Goal: Information Seeking & Learning: Learn about a topic

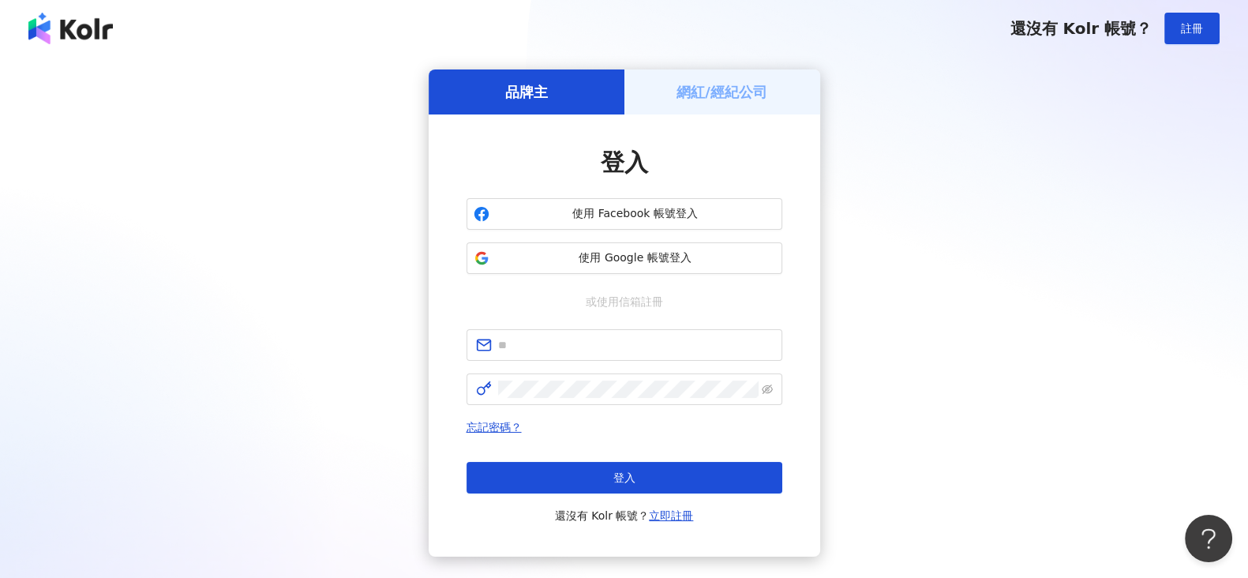
click at [625, 325] on div "登入 使用 Facebook 帳號登入 使用 Google 帳號登入 或使用信箱註冊 忘記密碼？ 登入 還沒有 Kolr 帳號？ 立即註冊" at bounding box center [625, 335] width 316 height 379
click at [621, 334] on span at bounding box center [625, 345] width 316 height 32
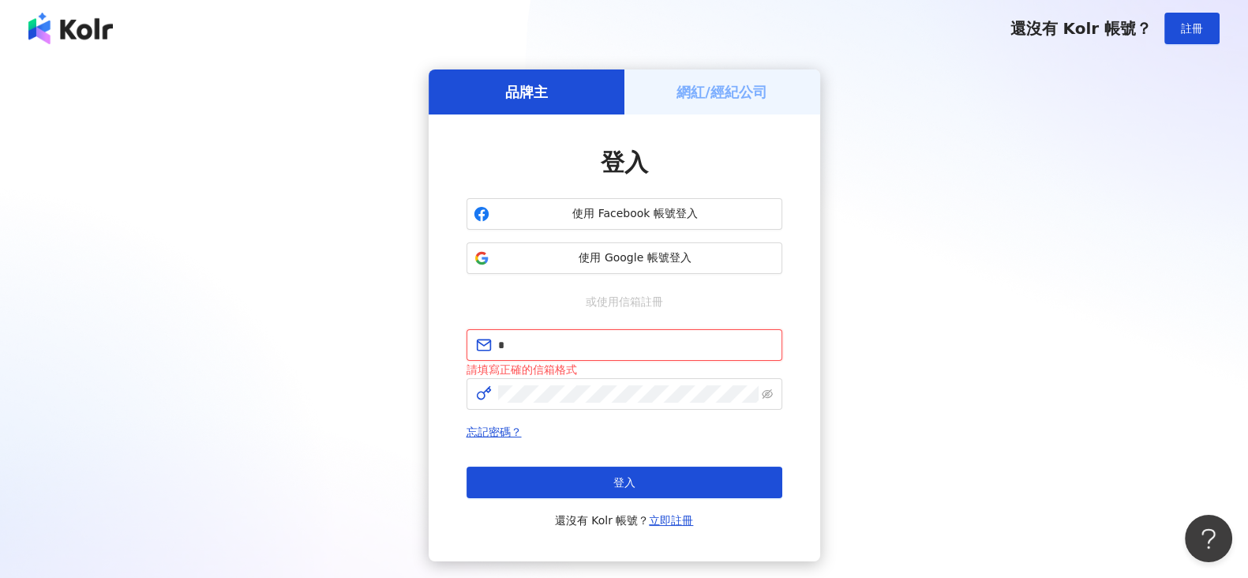
click at [467, 467] on button "登入" at bounding box center [625, 483] width 316 height 32
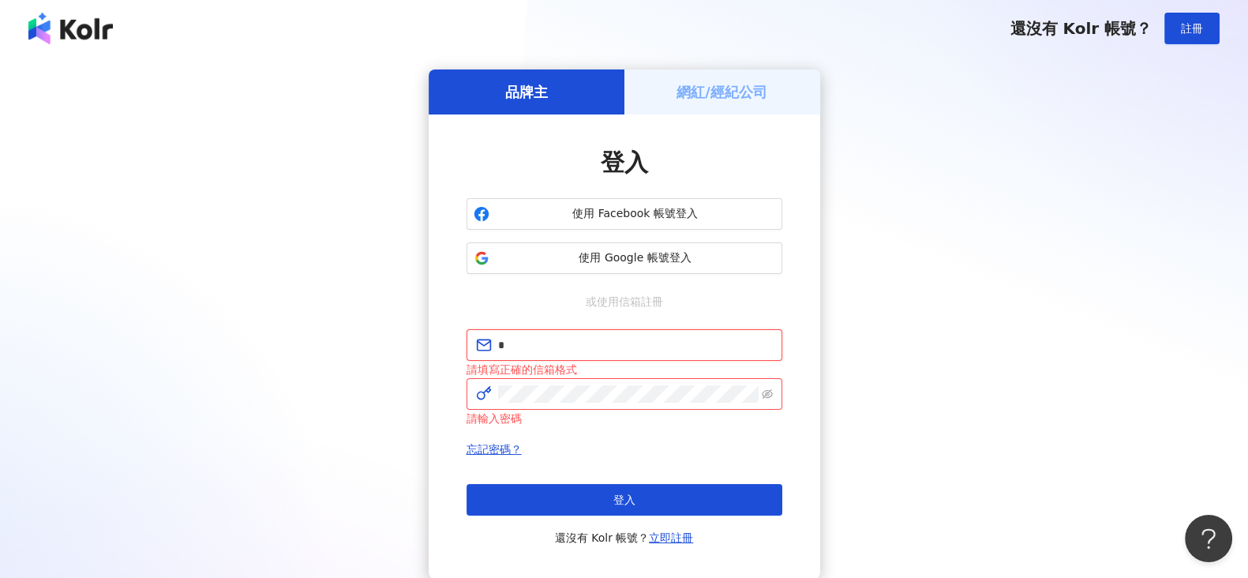
type input "**********"
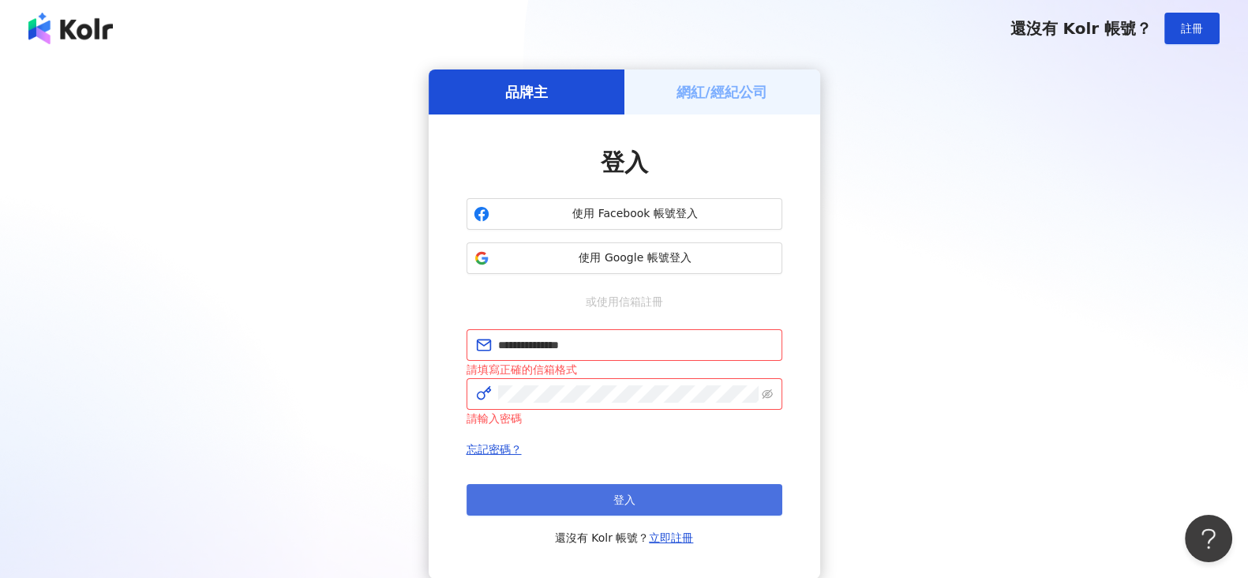
click at [651, 497] on button "登入" at bounding box center [625, 500] width 316 height 32
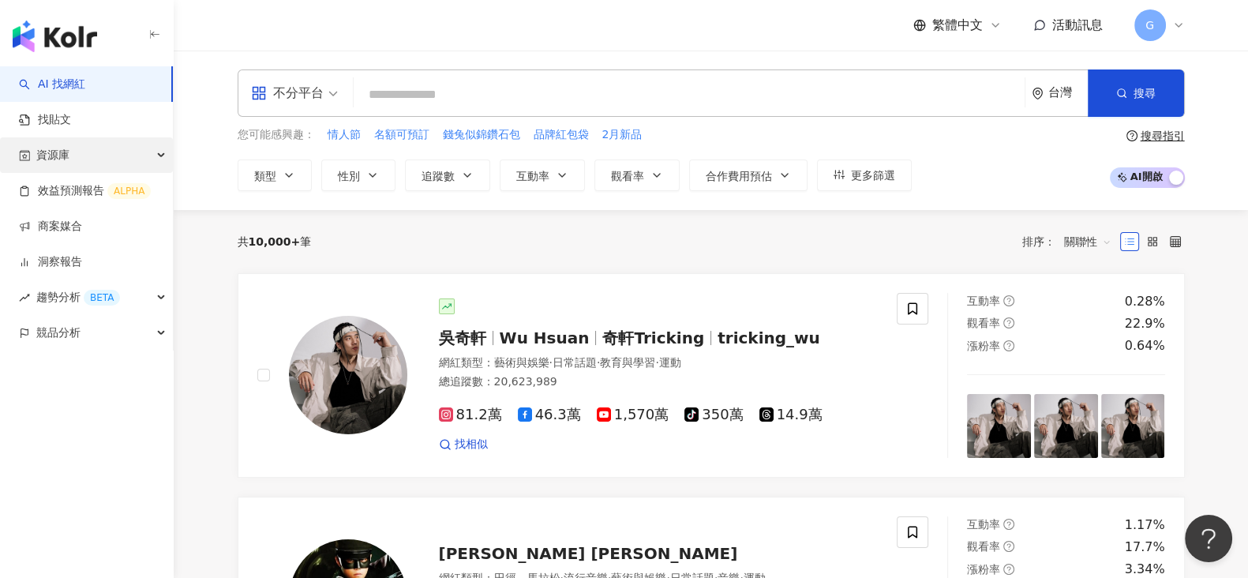
click at [86, 147] on div "資源庫" at bounding box center [86, 155] width 173 height 36
click at [52, 163] on span "資源庫" at bounding box center [52, 155] width 33 height 36
click at [54, 160] on span "資源庫" at bounding box center [52, 155] width 33 height 36
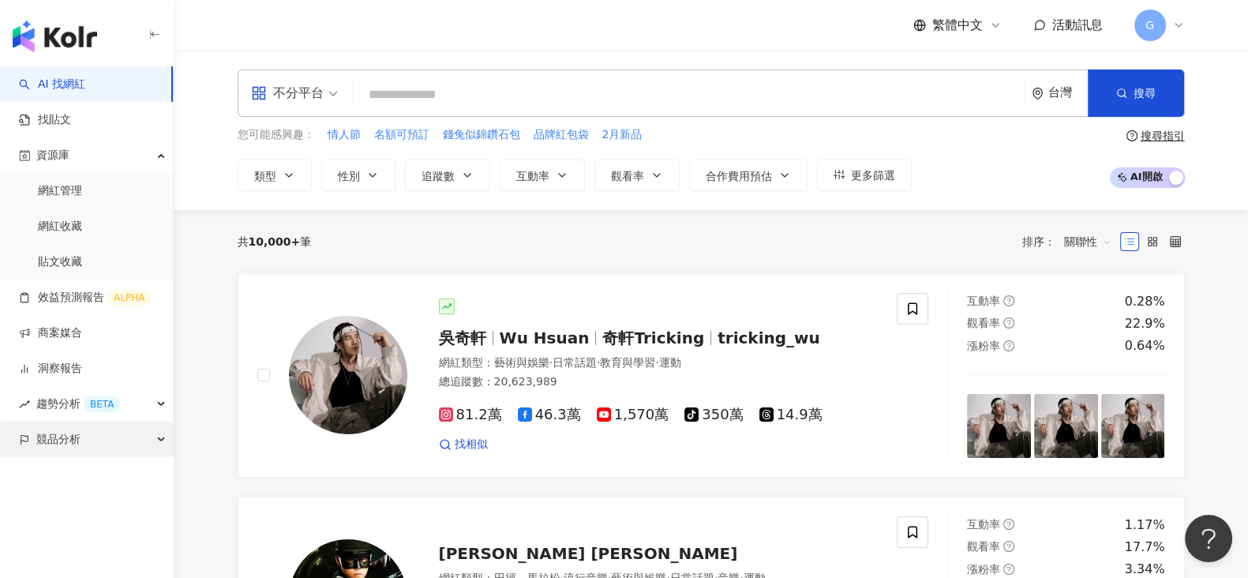
click at [166, 436] on div "競品分析" at bounding box center [86, 440] width 173 height 36
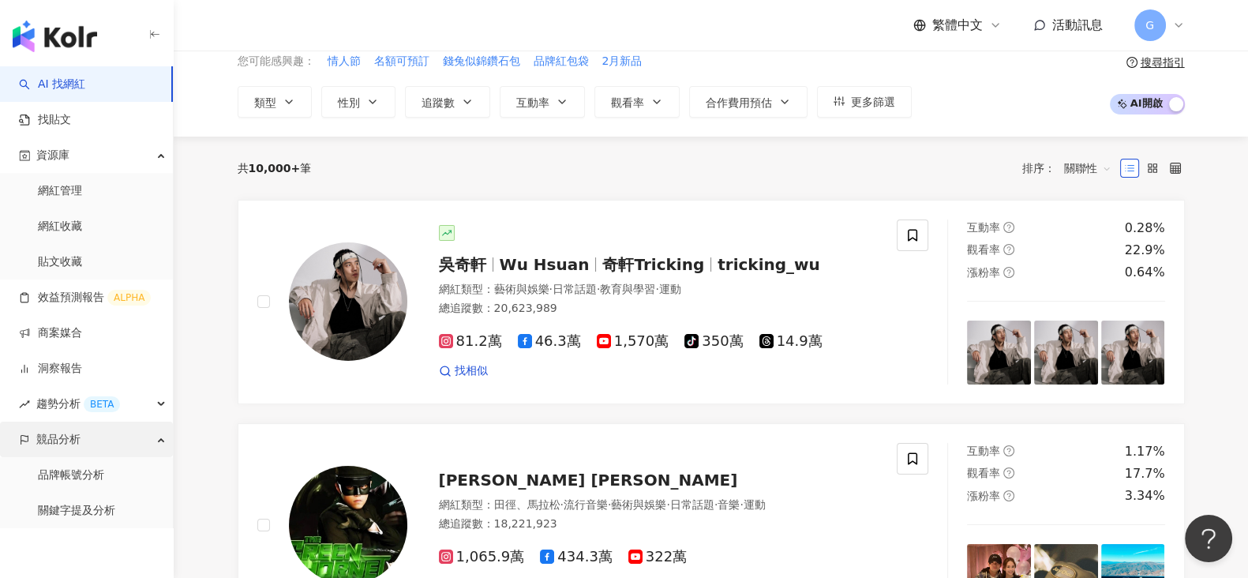
scroll to position [98, 0]
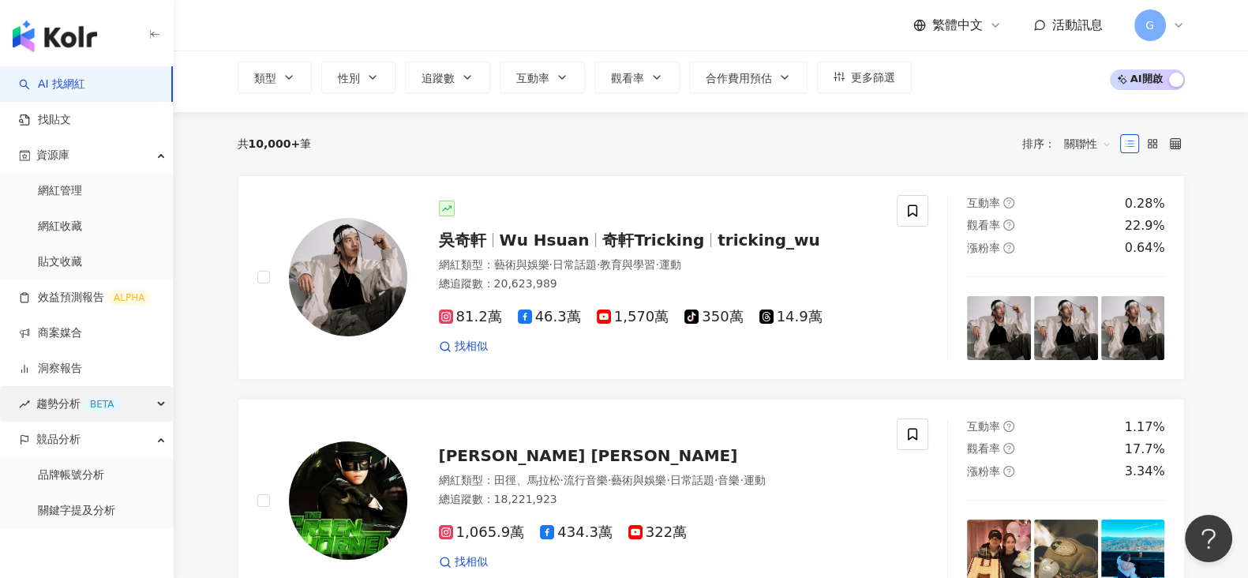
click at [162, 406] on div "趨勢分析 BETA" at bounding box center [86, 404] width 173 height 36
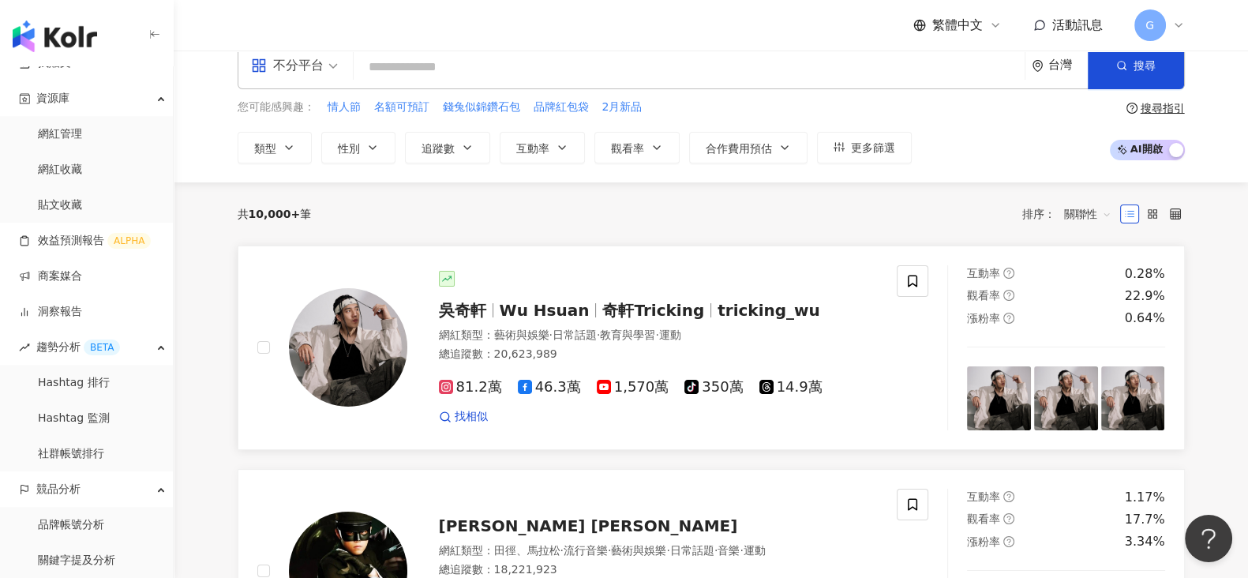
scroll to position [0, 0]
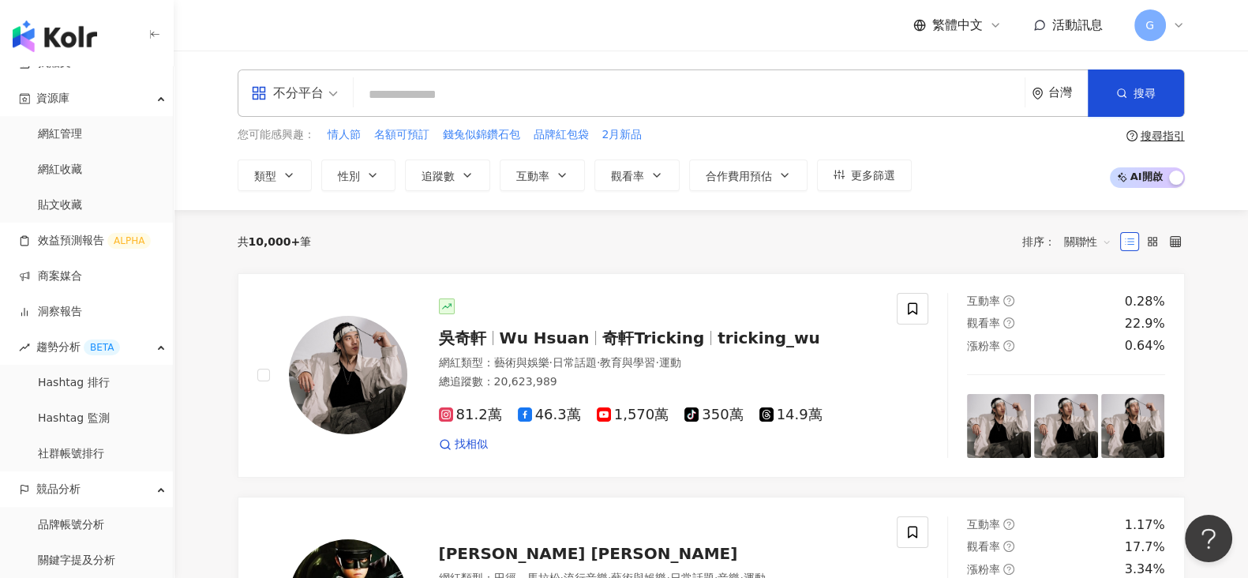
click at [646, 94] on input "search" at bounding box center [689, 95] width 659 height 30
type input "*"
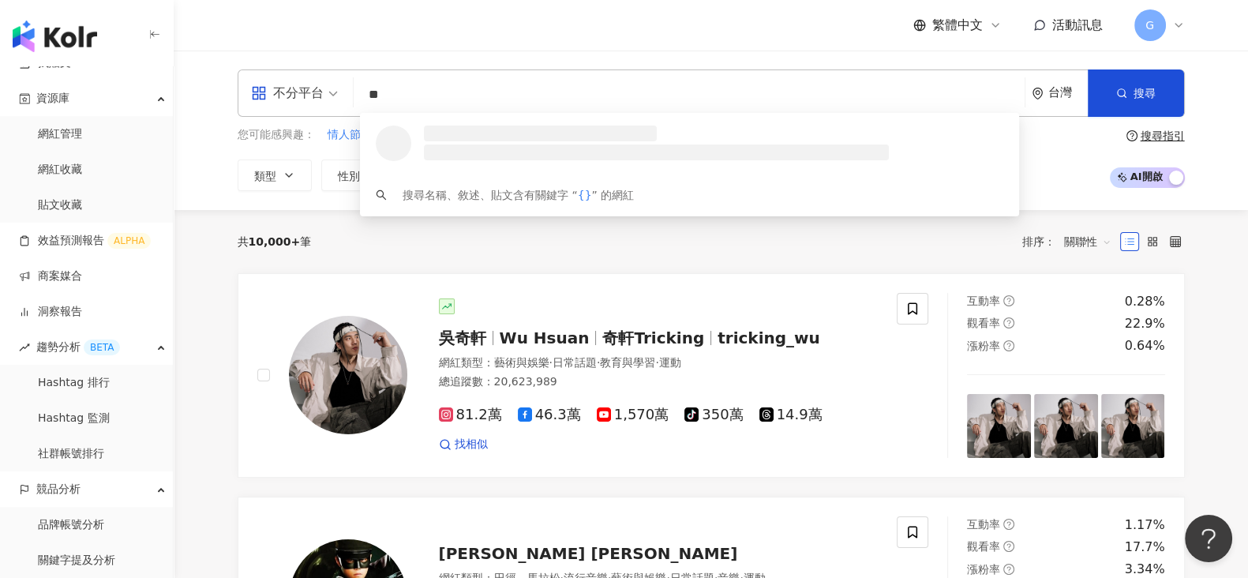
type input "*"
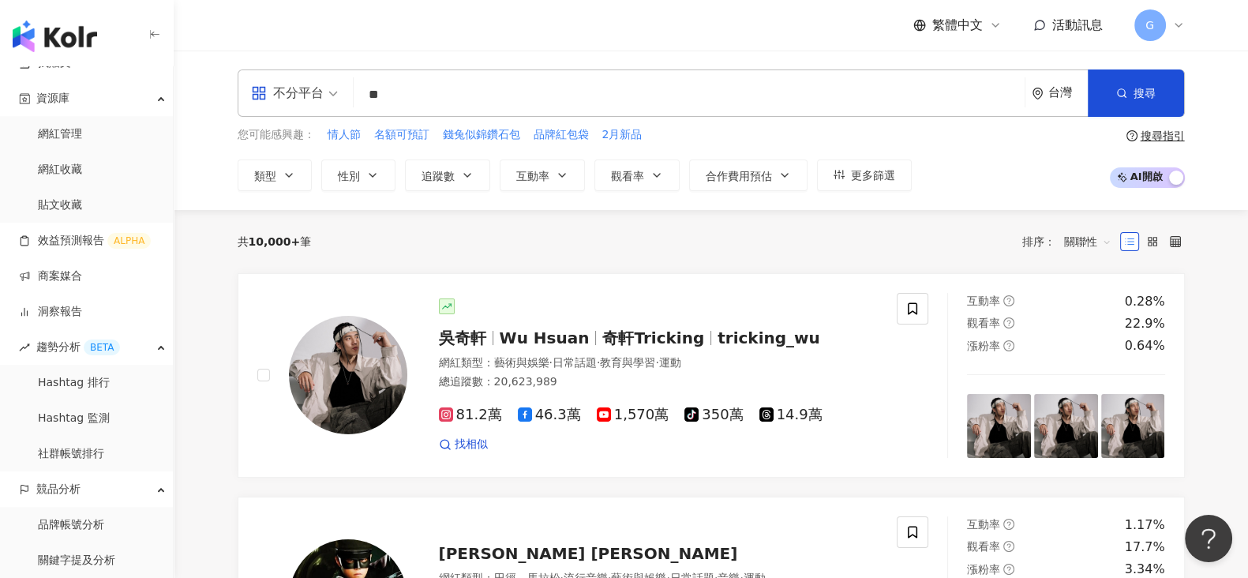
type input "*"
click at [904, 250] on div "共 10,000+ 筆 排序： 關聯性" at bounding box center [712, 241] width 948 height 25
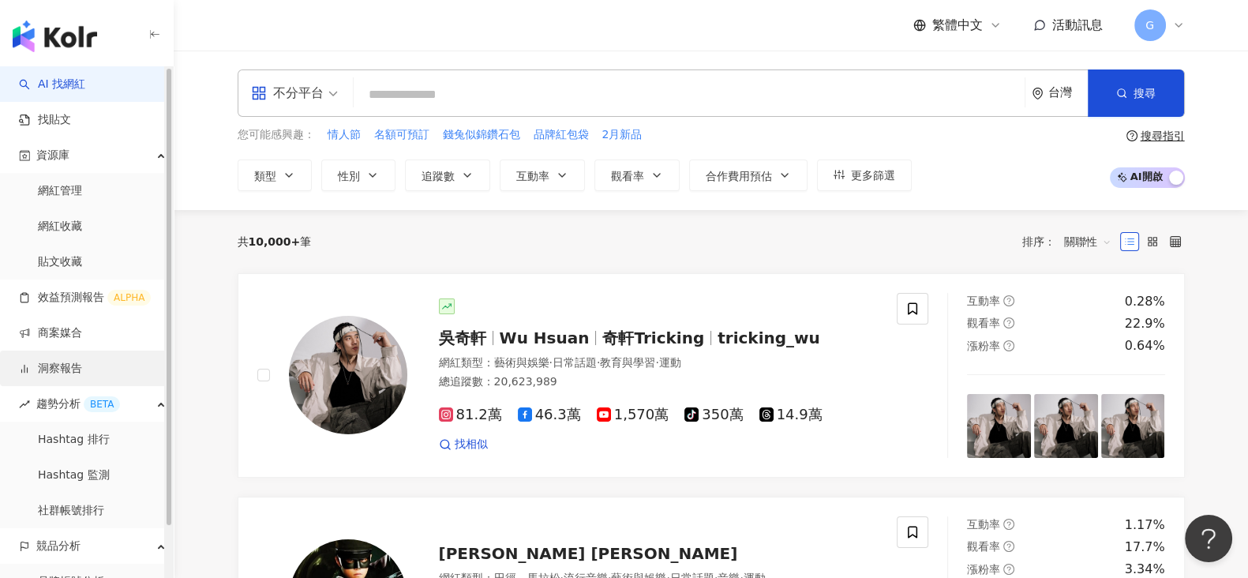
click at [82, 362] on link "洞察報告" at bounding box center [50, 369] width 63 height 16
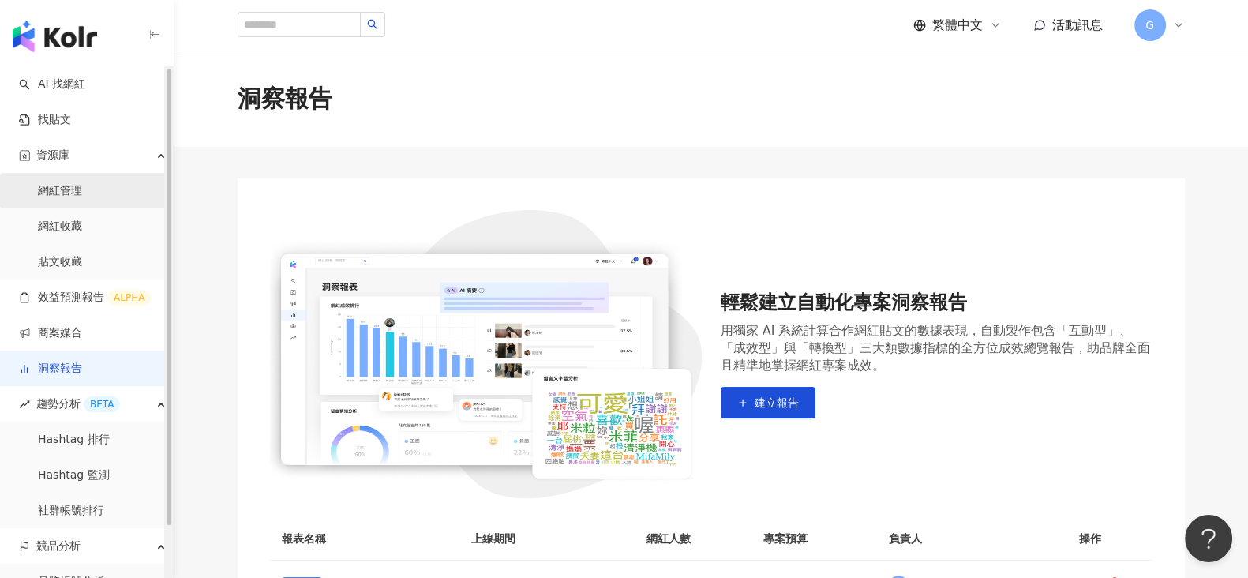
click at [82, 199] on link "網紅管理" at bounding box center [60, 191] width 44 height 16
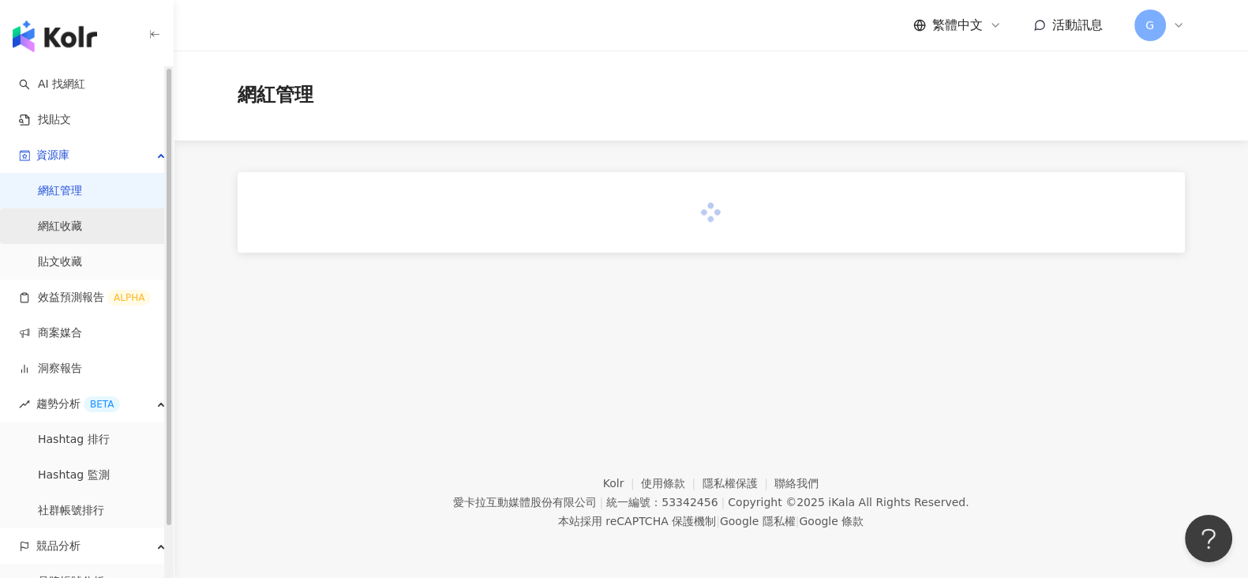
click at [82, 219] on link "網紅收藏" at bounding box center [60, 227] width 44 height 16
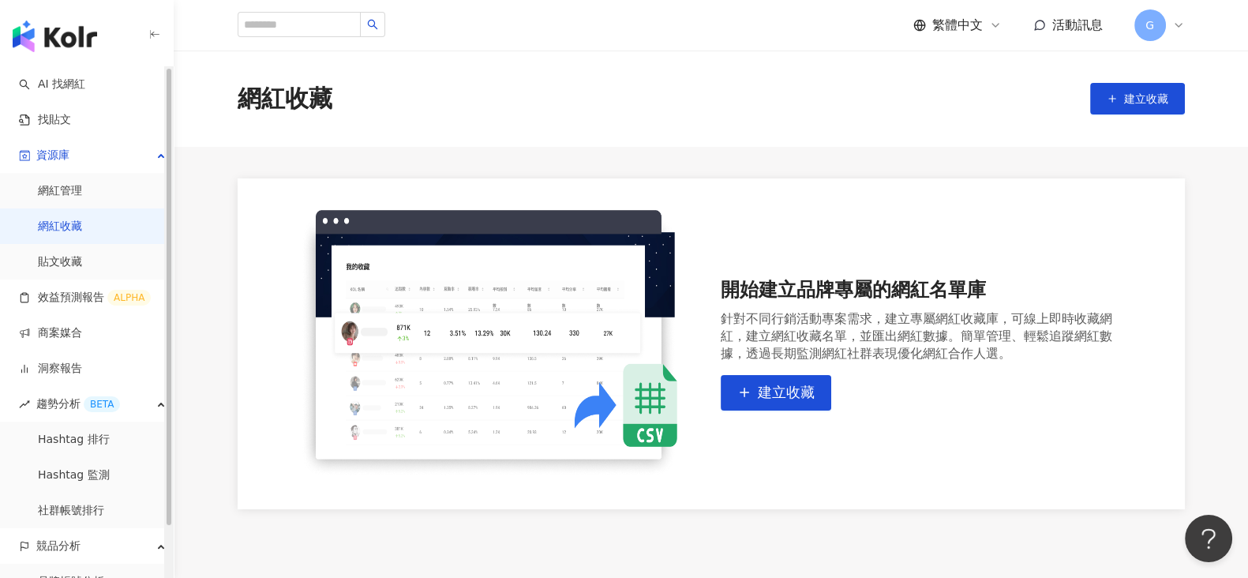
click at [82, 226] on link "網紅收藏" at bounding box center [60, 227] width 44 height 16
click at [82, 231] on link "網紅收藏" at bounding box center [60, 227] width 44 height 16
click at [71, 115] on link "找貼文" at bounding box center [45, 120] width 52 height 16
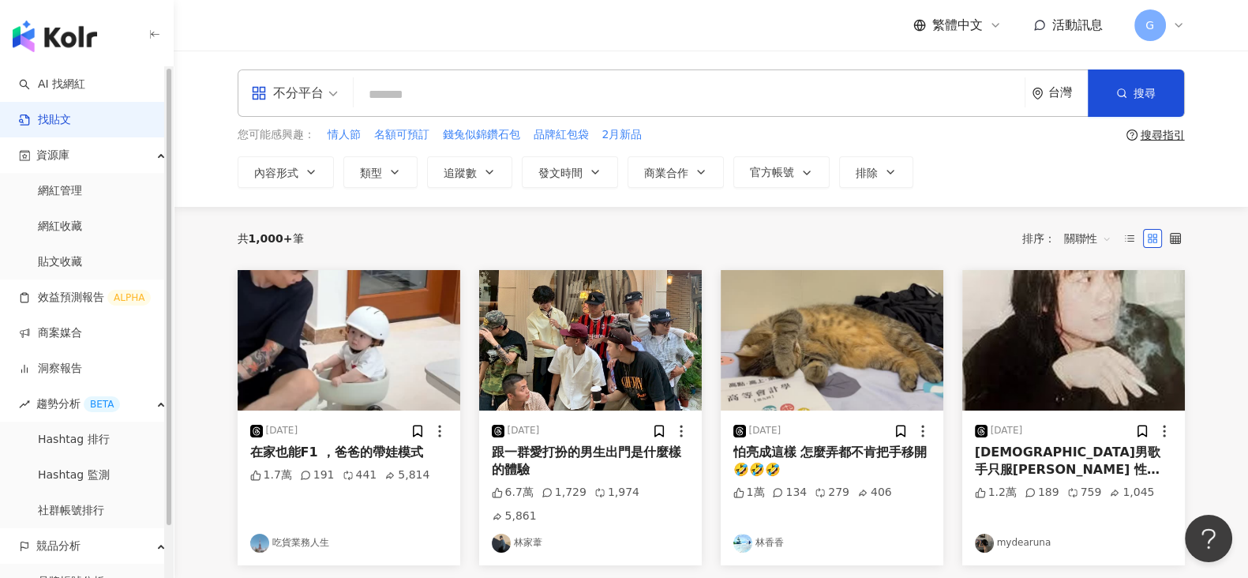
click at [425, 92] on input "search" at bounding box center [689, 94] width 659 height 34
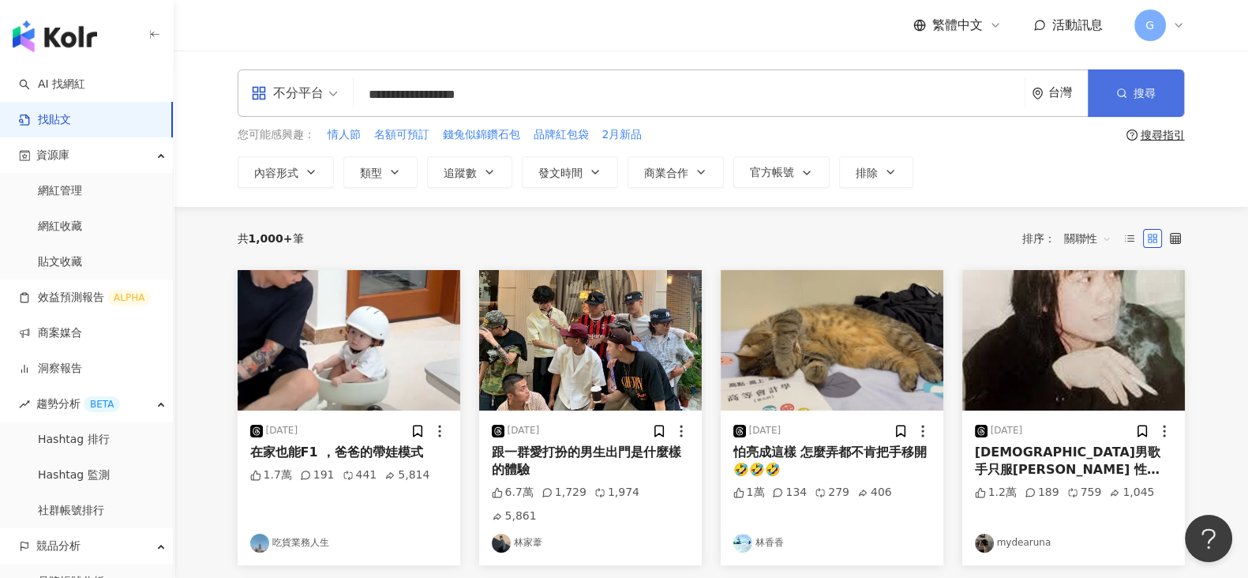
type input "**********"
click at [1137, 92] on span "搜尋" at bounding box center [1145, 93] width 22 height 13
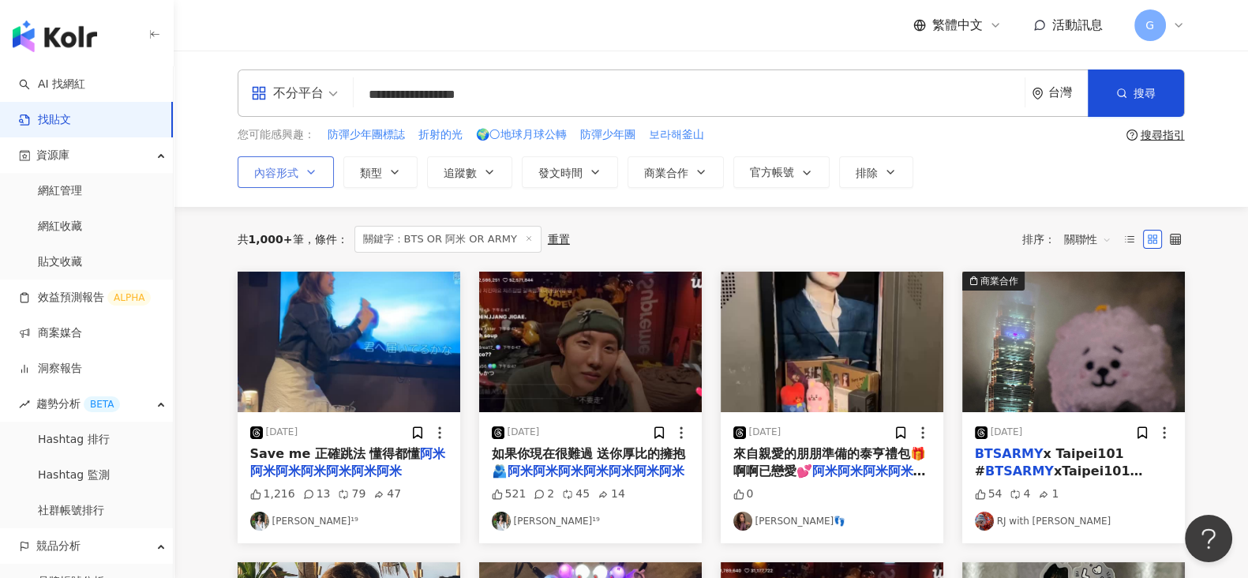
click at [325, 167] on button "內容形式" at bounding box center [286, 172] width 96 height 32
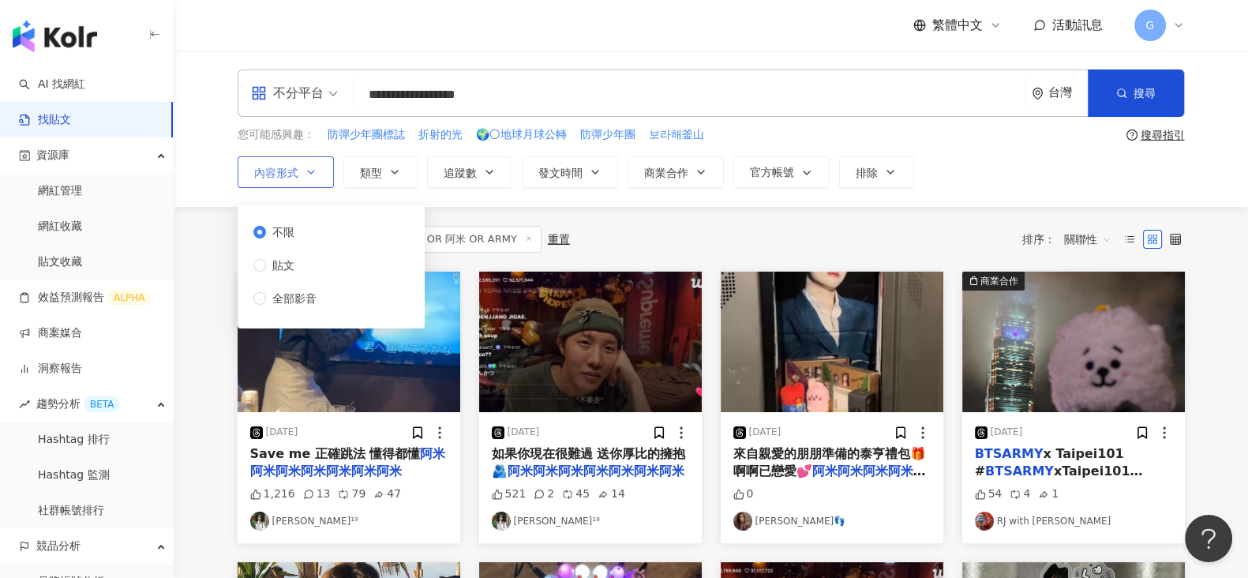
click at [325, 167] on button "內容形式" at bounding box center [286, 172] width 96 height 32
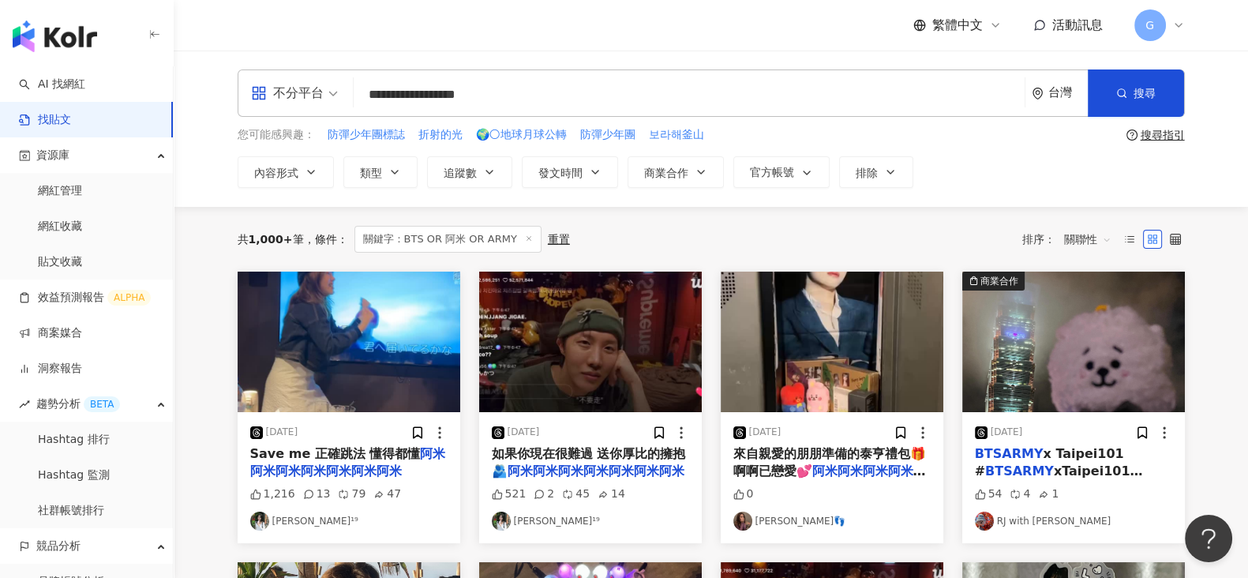
click at [332, 88] on span "不分平台" at bounding box center [294, 93] width 87 height 25
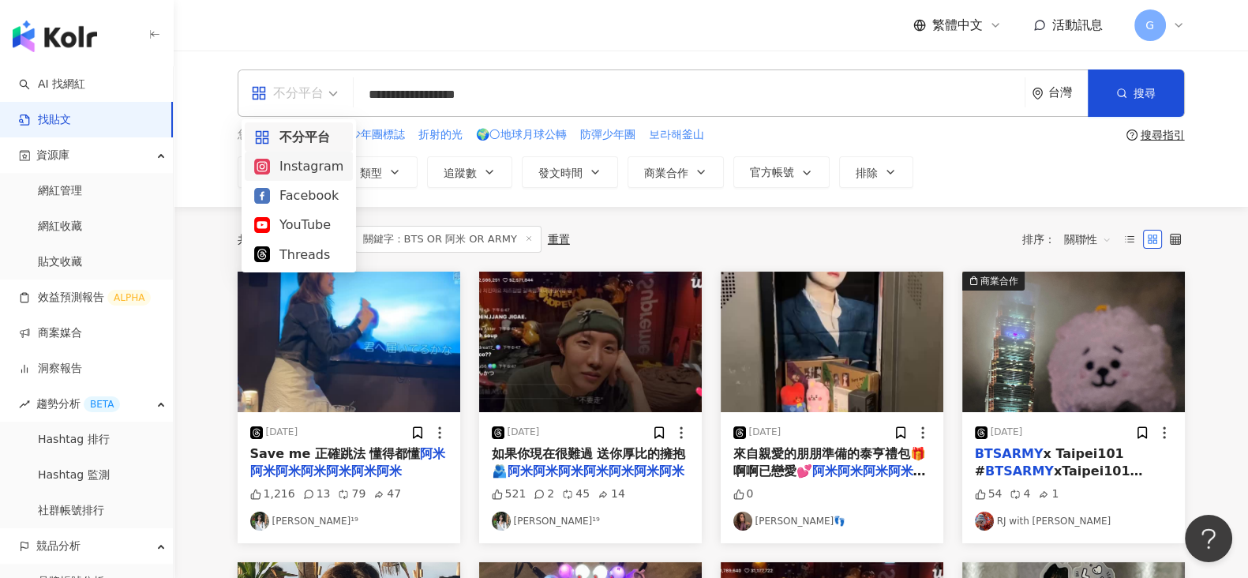
click at [287, 167] on div "Instagram" at bounding box center [298, 166] width 89 height 20
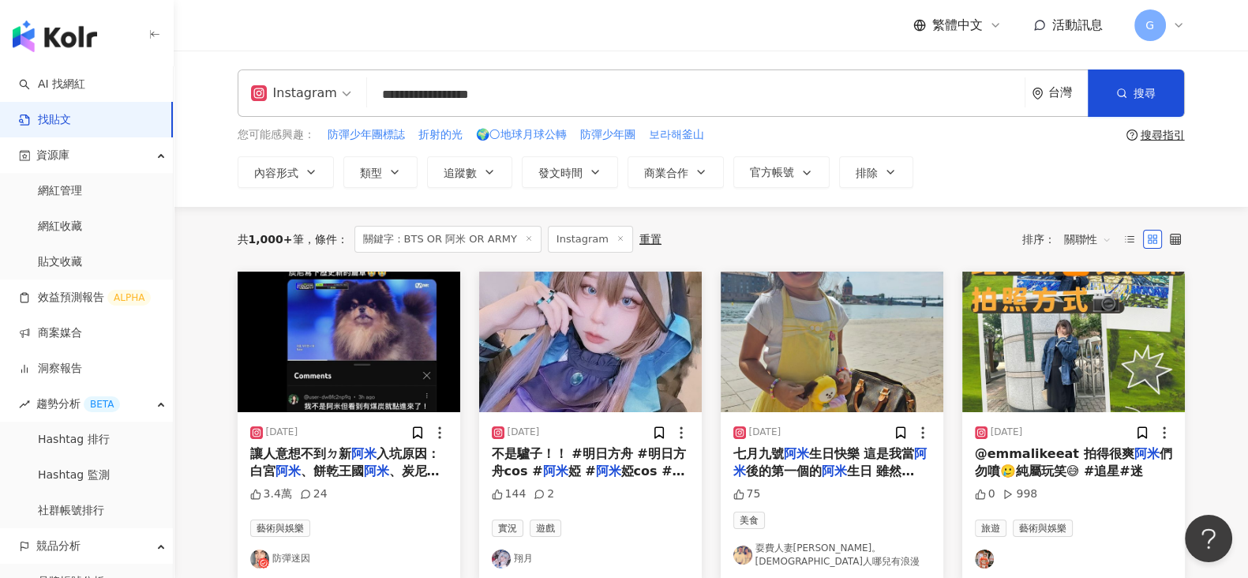
click at [458, 96] on input "**********" at bounding box center [695, 94] width 645 height 34
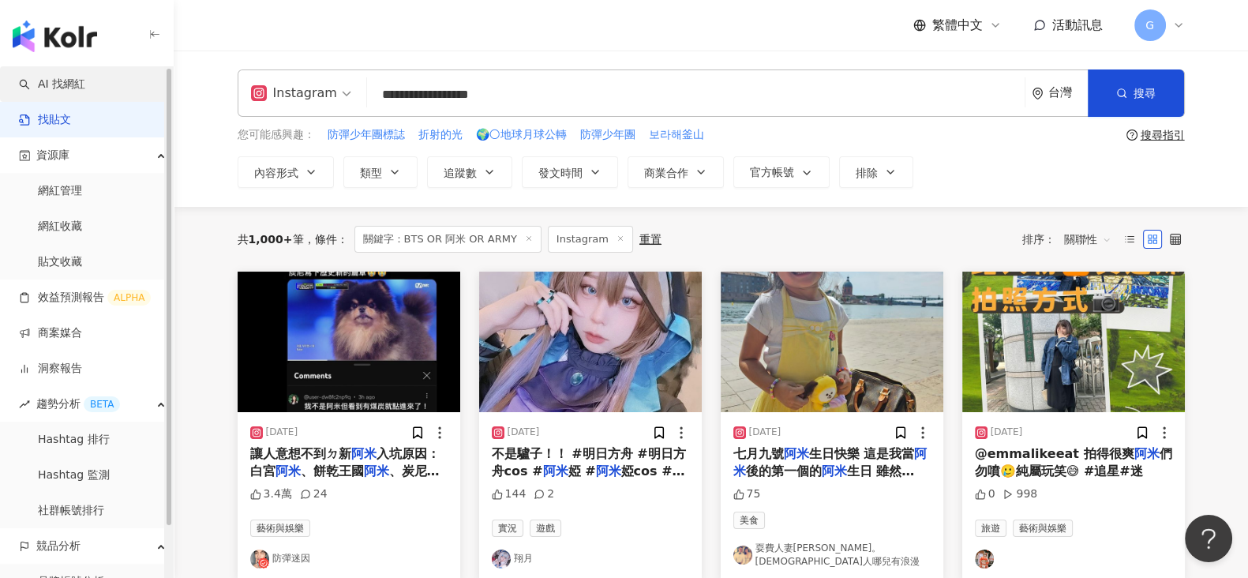
click at [85, 80] on link "AI 找網紅" at bounding box center [52, 85] width 66 height 16
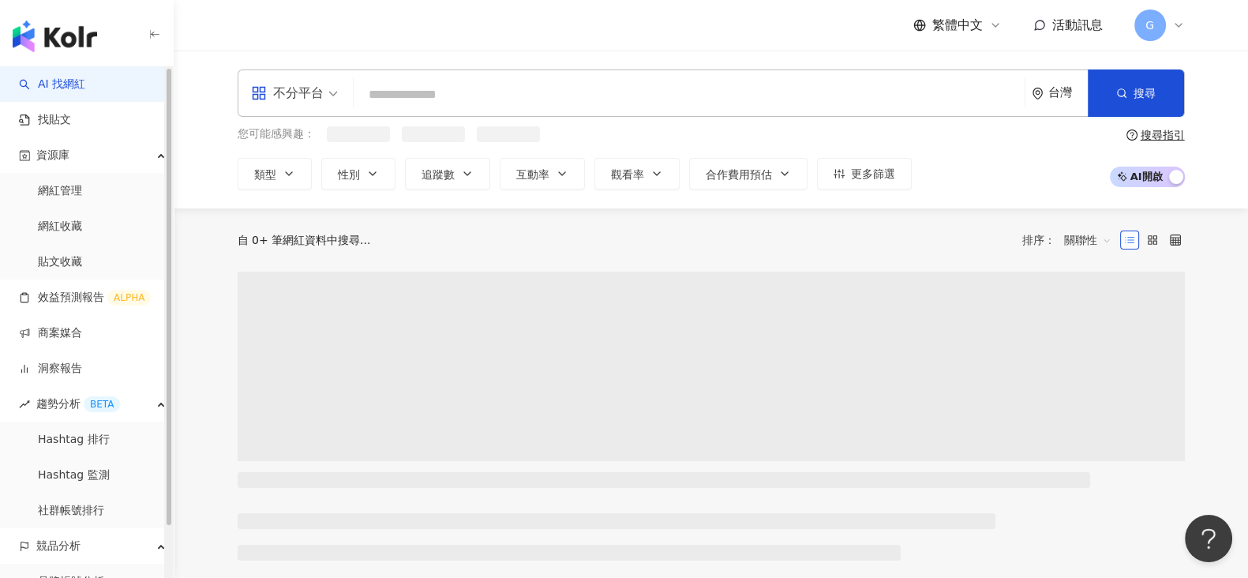
click at [475, 100] on input "search" at bounding box center [689, 95] width 659 height 30
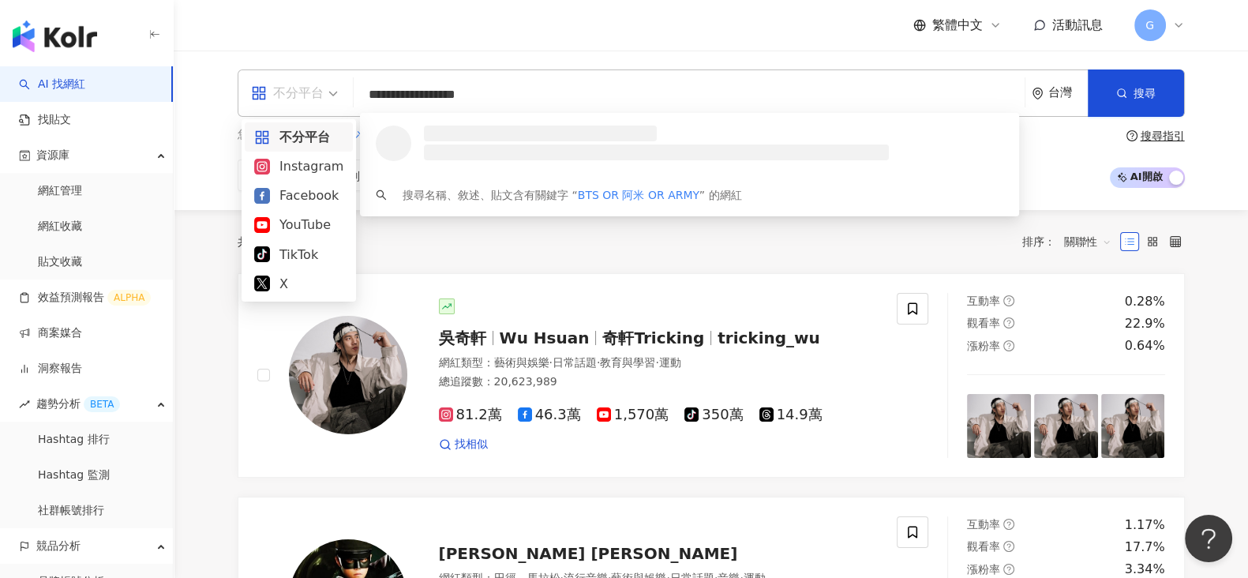
click at [291, 96] on div "不分平台" at bounding box center [287, 93] width 73 height 25
type input "**********"
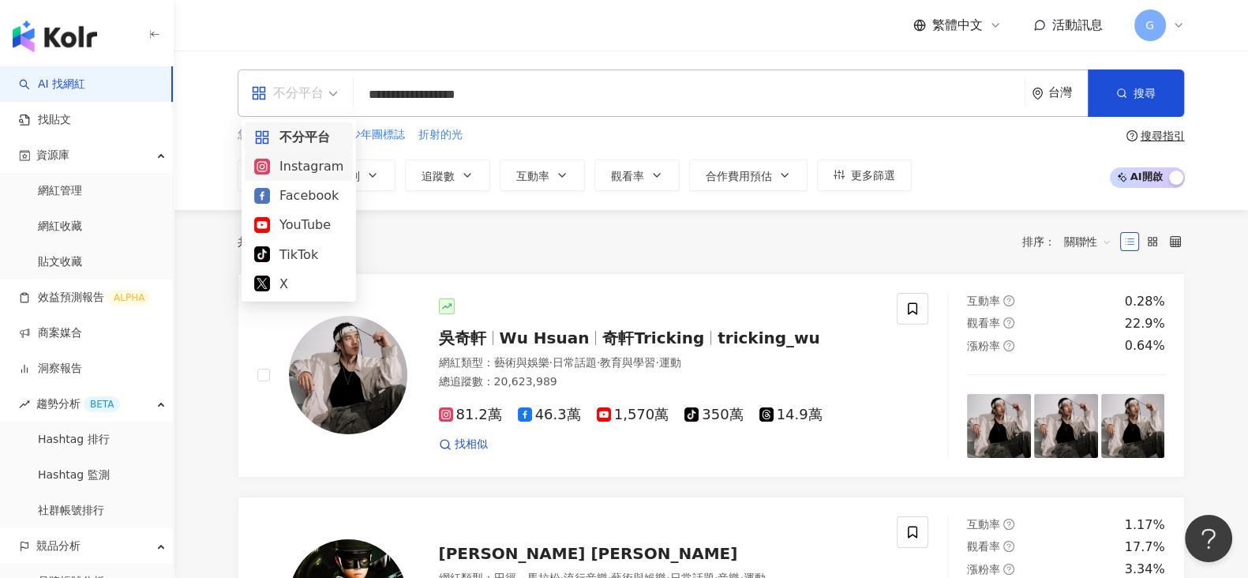
click at [318, 167] on div "Instagram" at bounding box center [298, 166] width 89 height 20
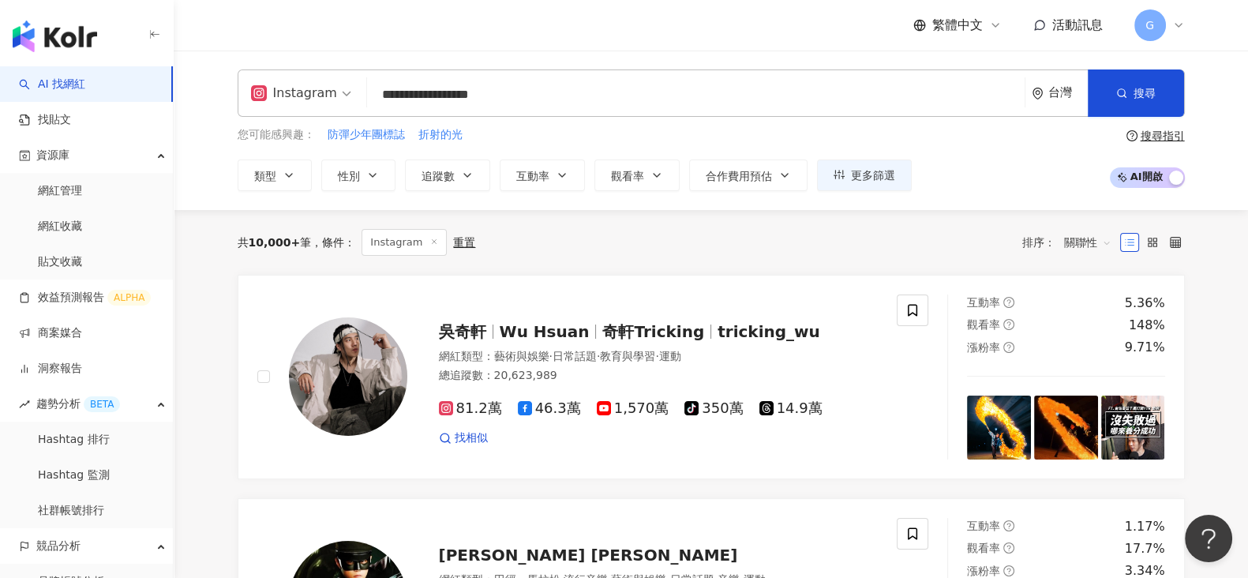
click at [1176, 25] on icon at bounding box center [1179, 25] width 13 height 13
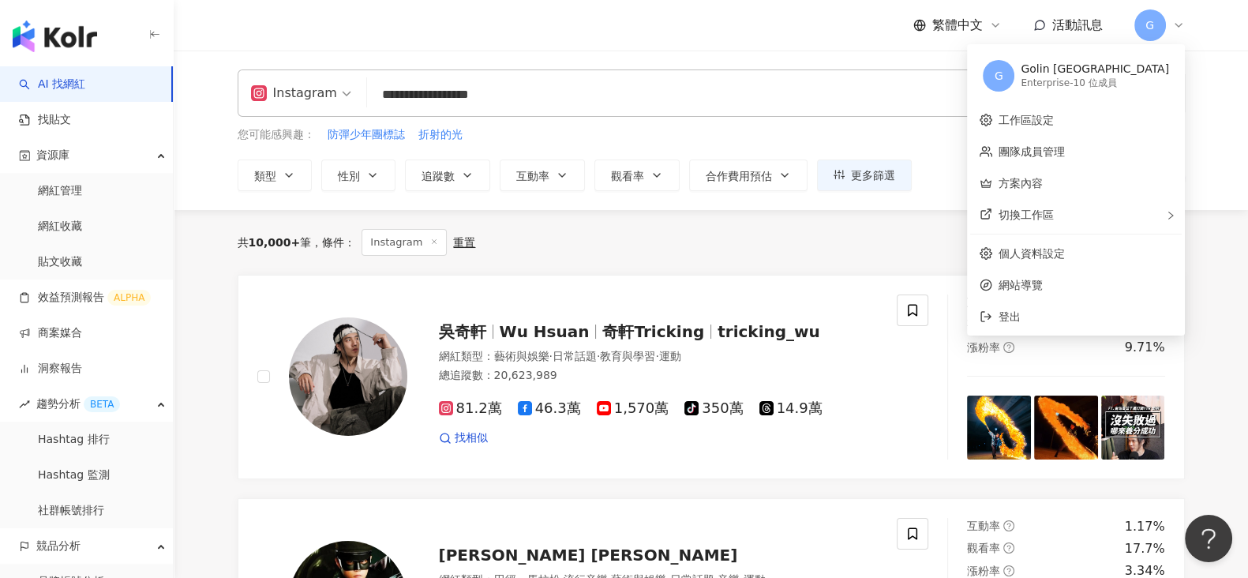
click at [1176, 25] on icon at bounding box center [1179, 25] width 13 height 13
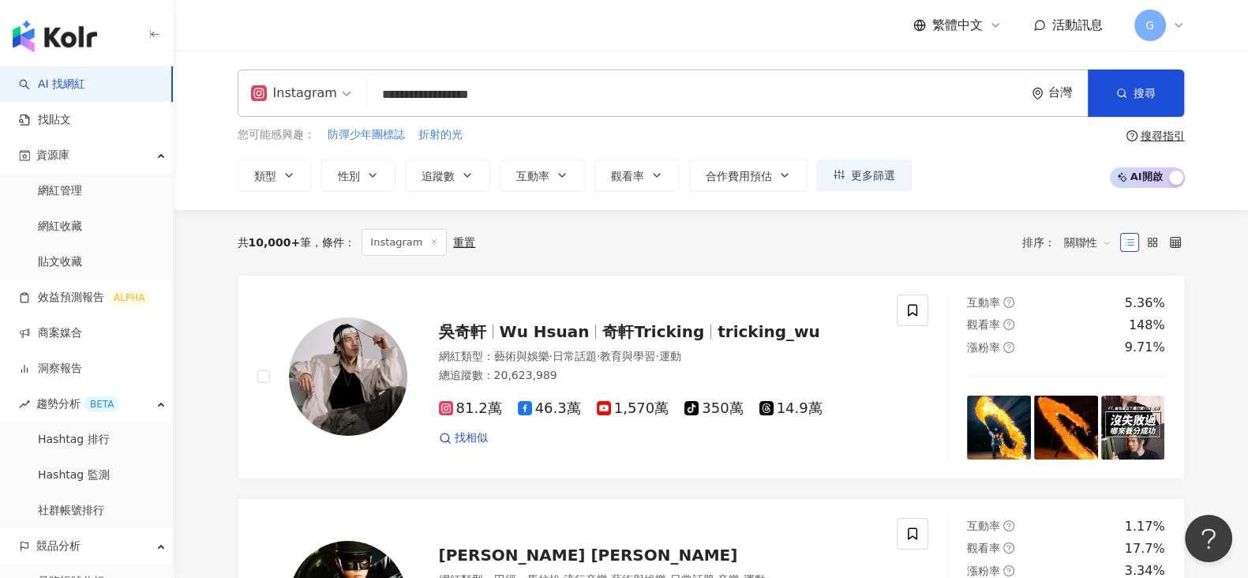
click at [588, 89] on input "**********" at bounding box center [695, 95] width 645 height 30
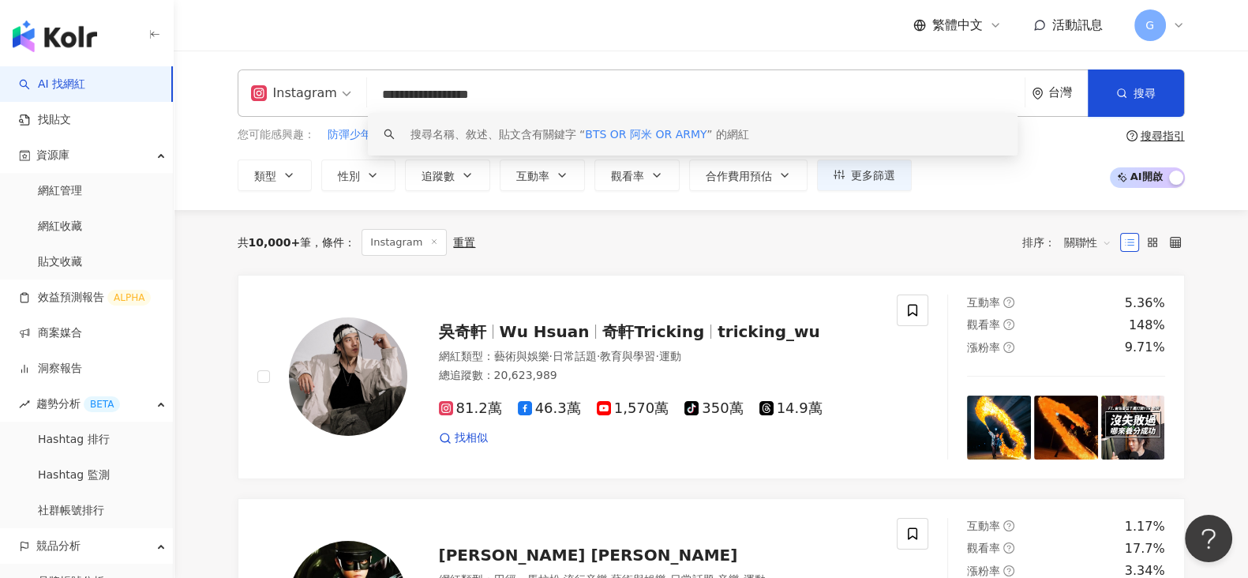
click at [774, 140] on div "搜尋名稱、敘述、貼文含有關鍵字 “ BTS OR 阿米 OR ARMY ” 的網紅" at bounding box center [693, 134] width 651 height 43
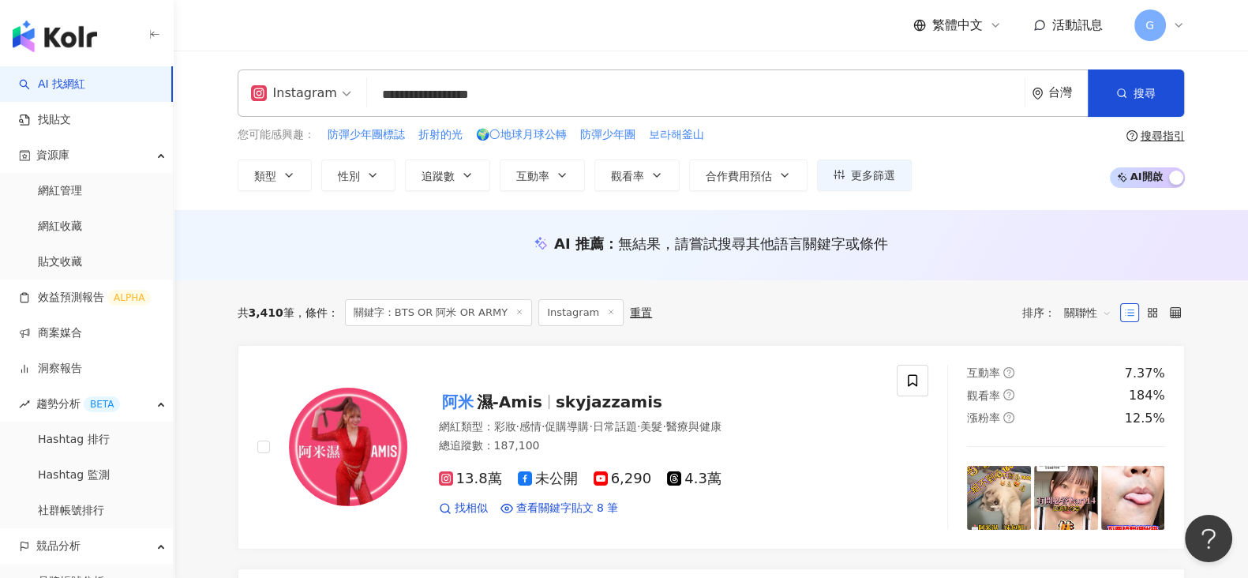
click at [1072, 311] on span "關聯性" at bounding box center [1087, 312] width 47 height 25
click at [1090, 485] on div "關鍵字" at bounding box center [1087, 478] width 39 height 17
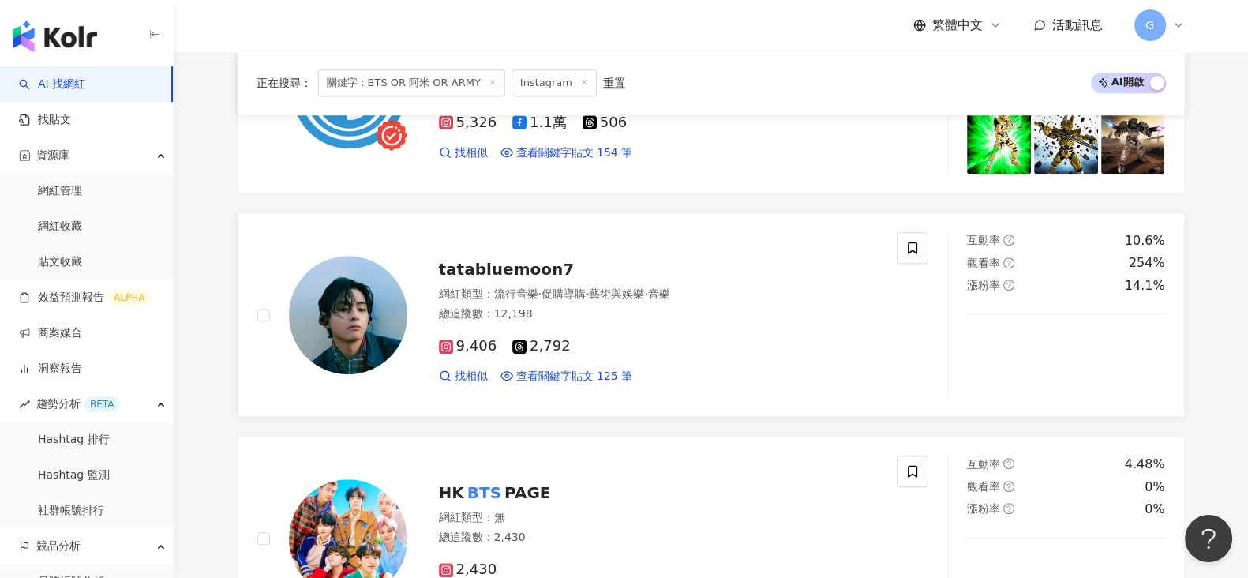
scroll to position [1578, 0]
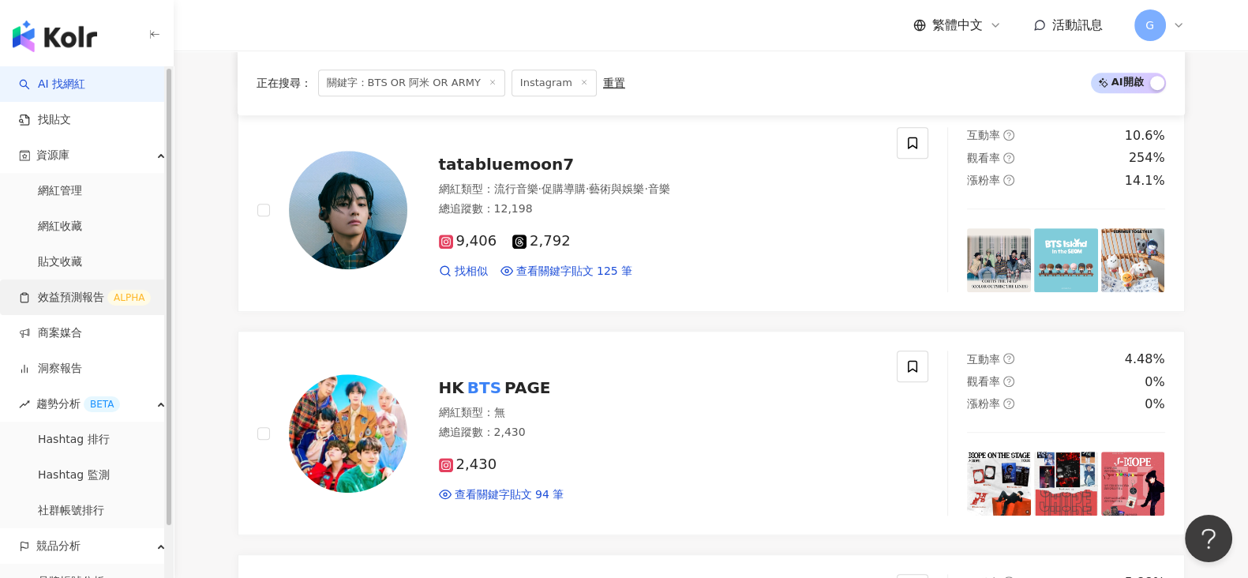
click at [40, 294] on link "效益預測報告 ALPHA" at bounding box center [85, 298] width 132 height 16
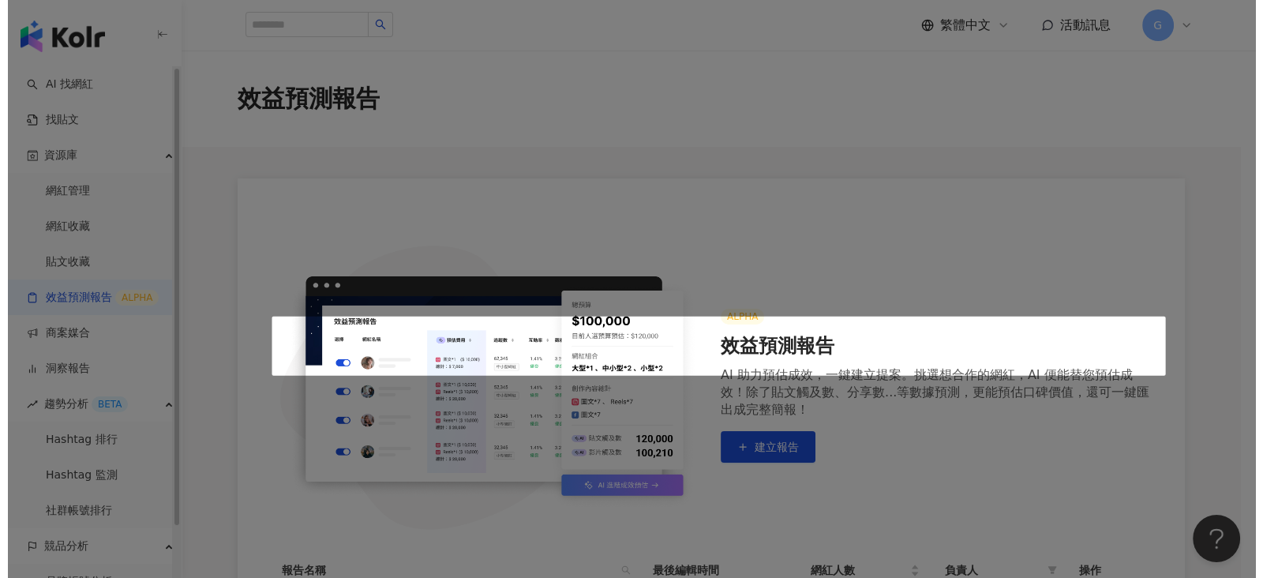
scroll to position [271, 0]
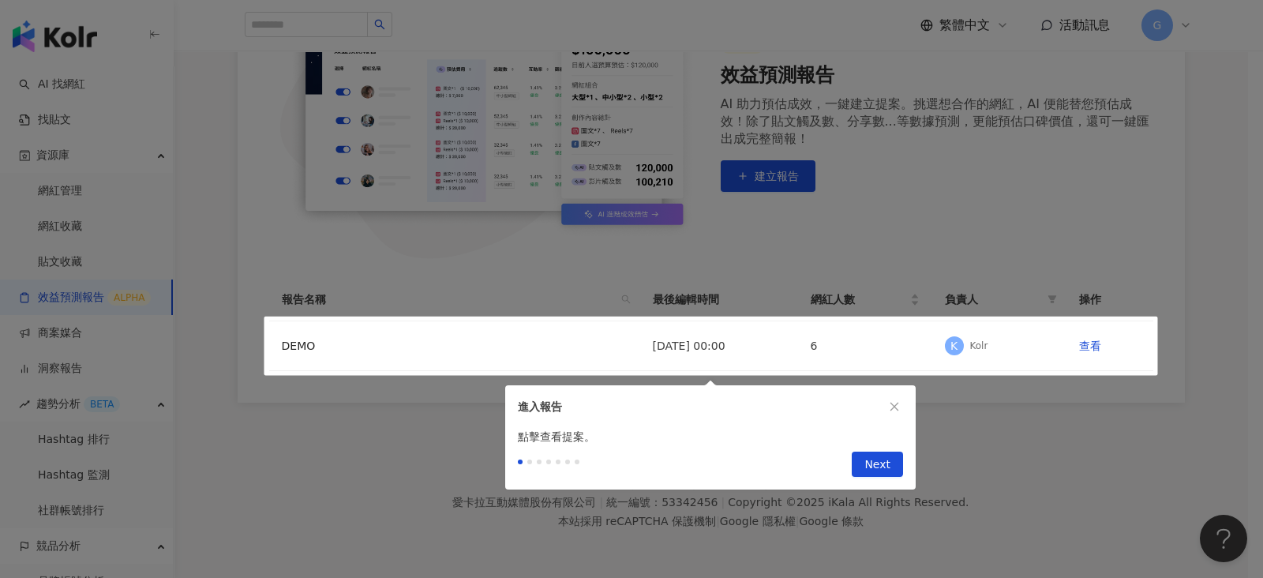
click at [881, 467] on span "Next" at bounding box center [878, 464] width 26 height 25
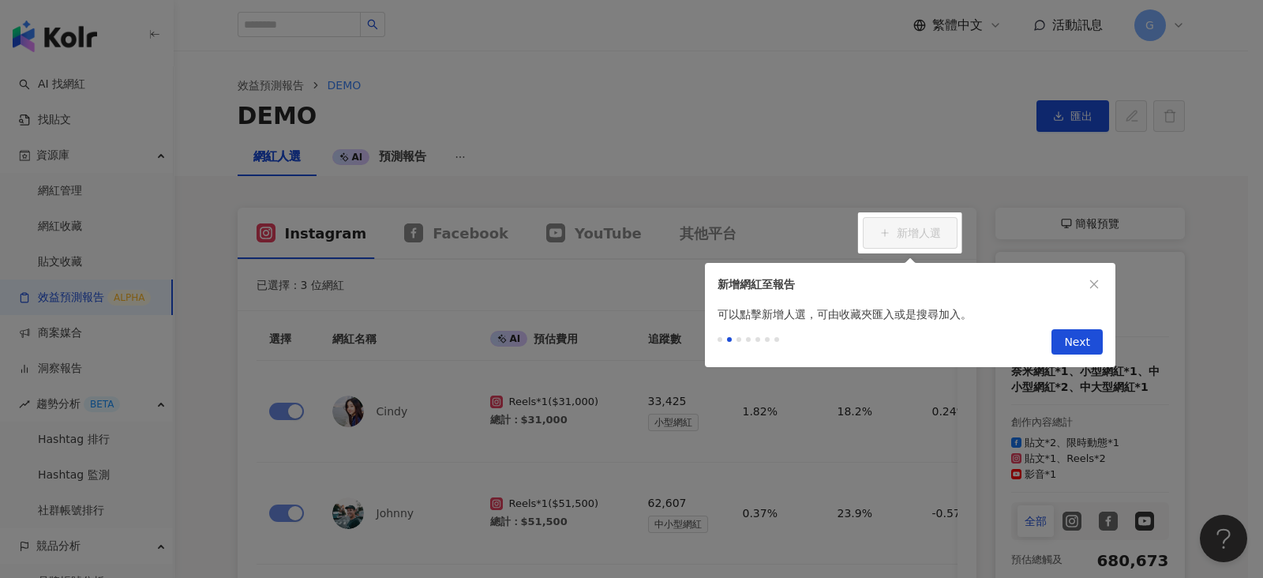
click at [305, 458] on div at bounding box center [631, 289] width 1263 height 578
click at [1098, 280] on icon "close" at bounding box center [1094, 284] width 11 height 11
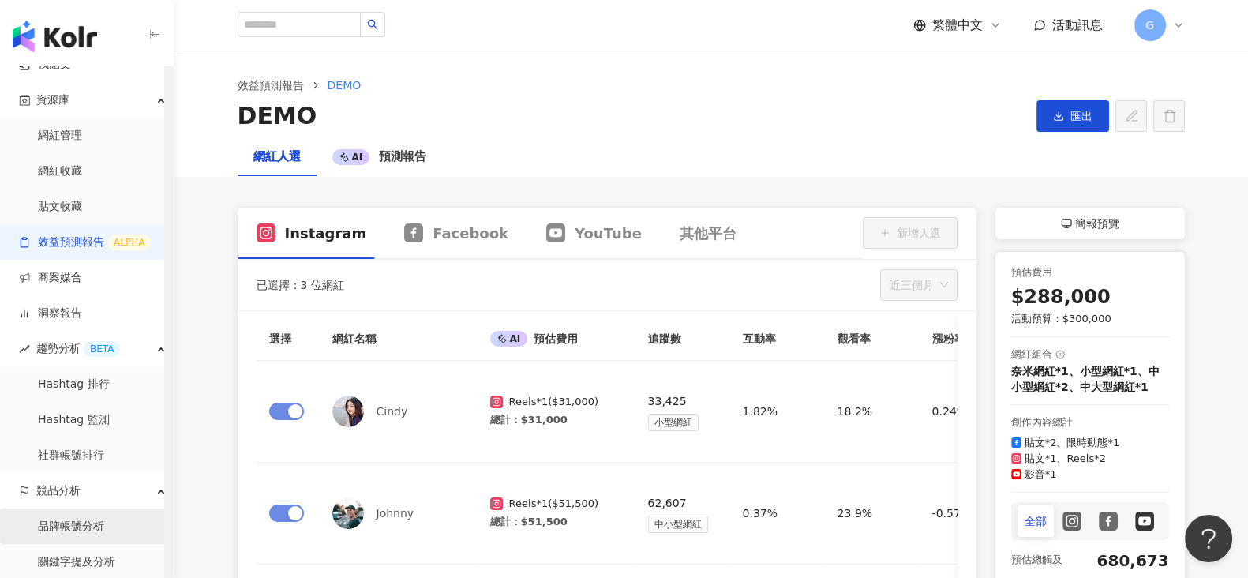
scroll to position [57, 0]
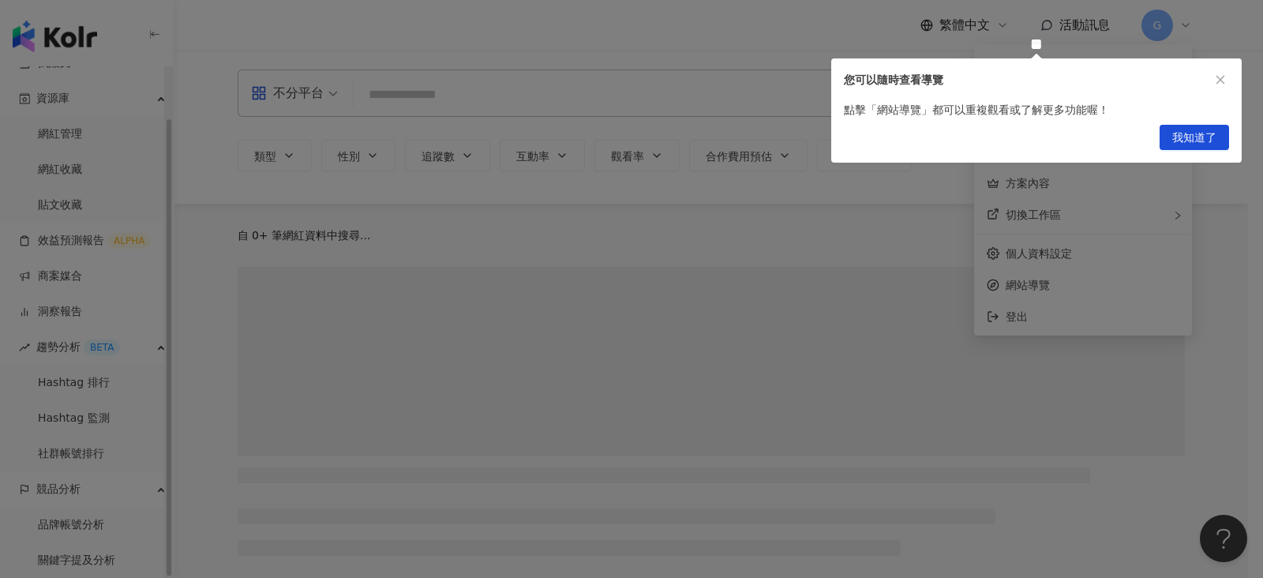
click at [59, 487] on div at bounding box center [631, 289] width 1263 height 578
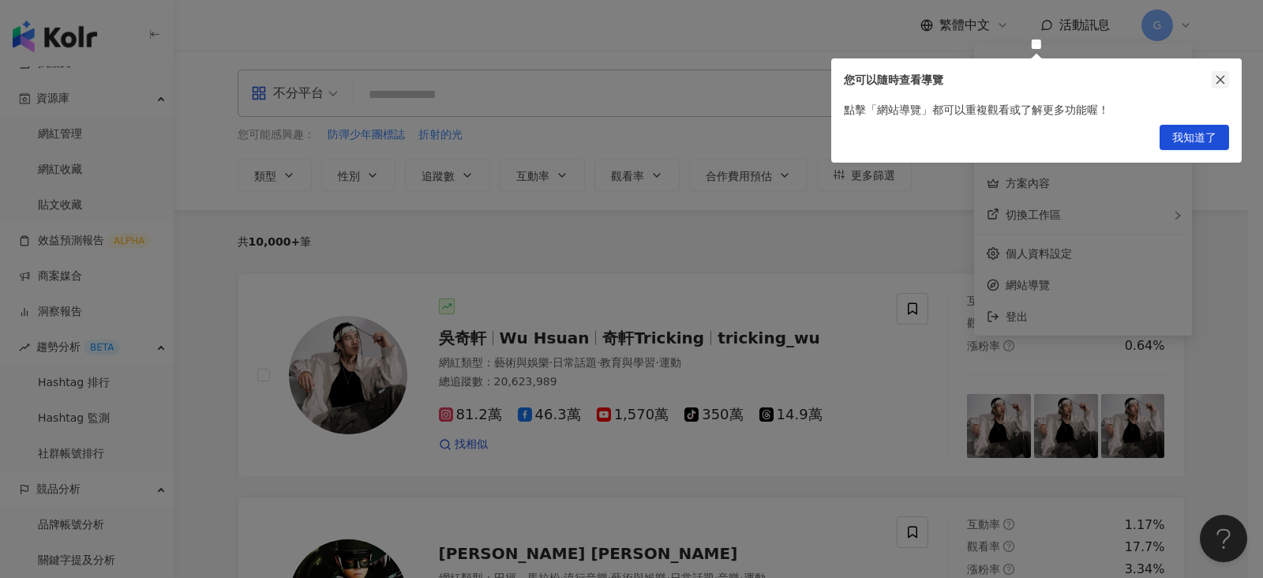
click at [1227, 73] on button "button" at bounding box center [1220, 79] width 17 height 17
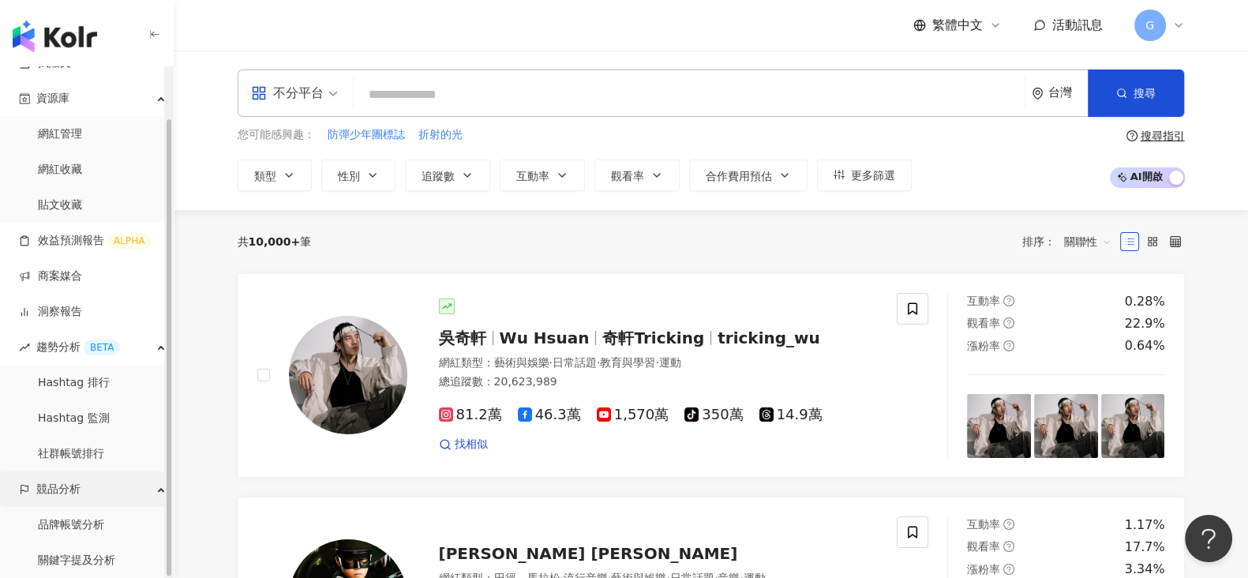
click at [101, 488] on div "競品分析" at bounding box center [86, 489] width 173 height 36
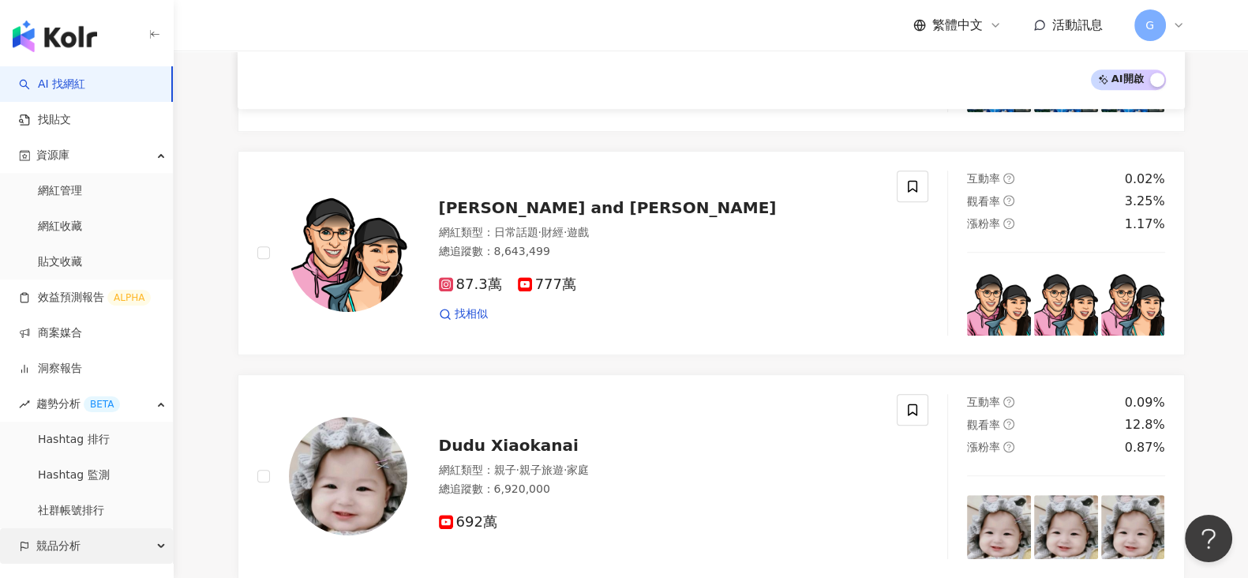
scroll to position [1476, 0]
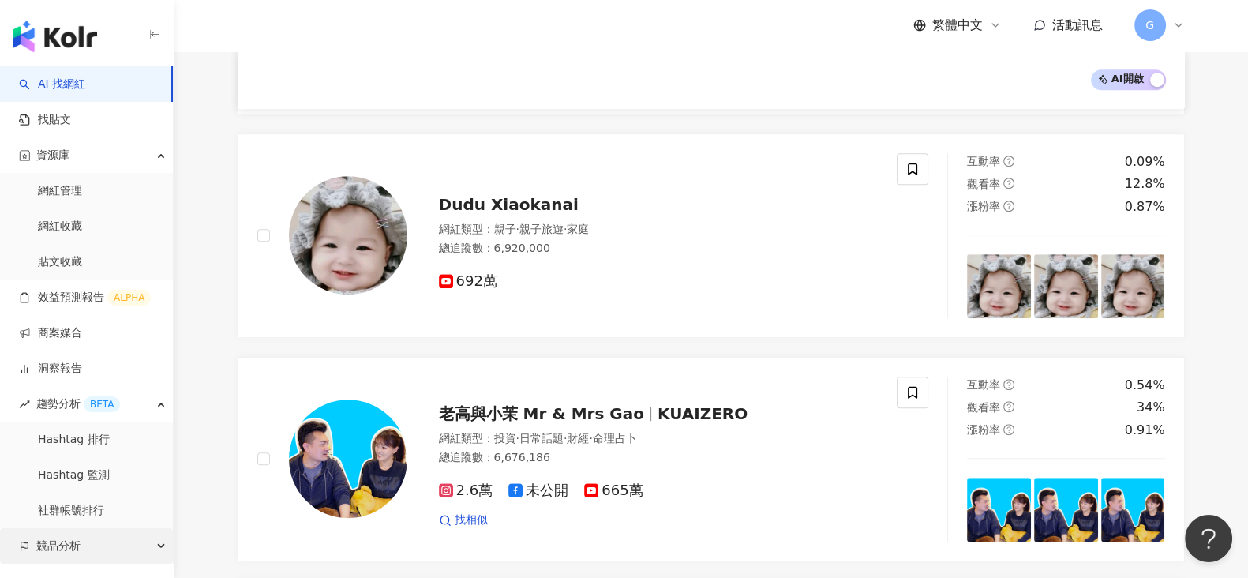
click at [139, 541] on div "競品分析" at bounding box center [86, 546] width 173 height 36
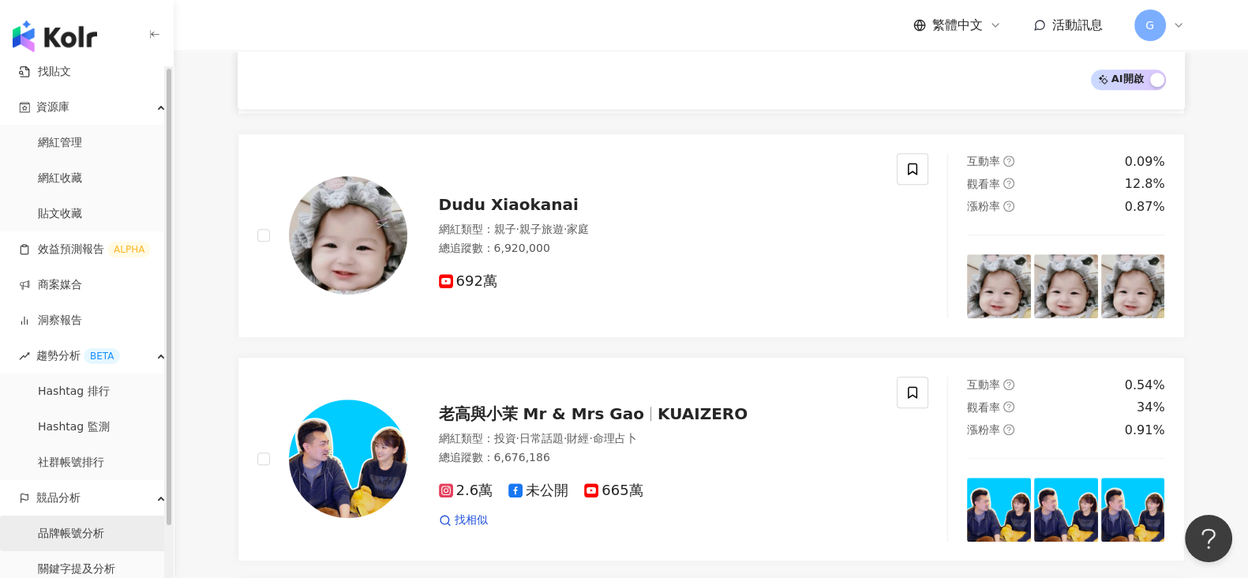
scroll to position [57, 0]
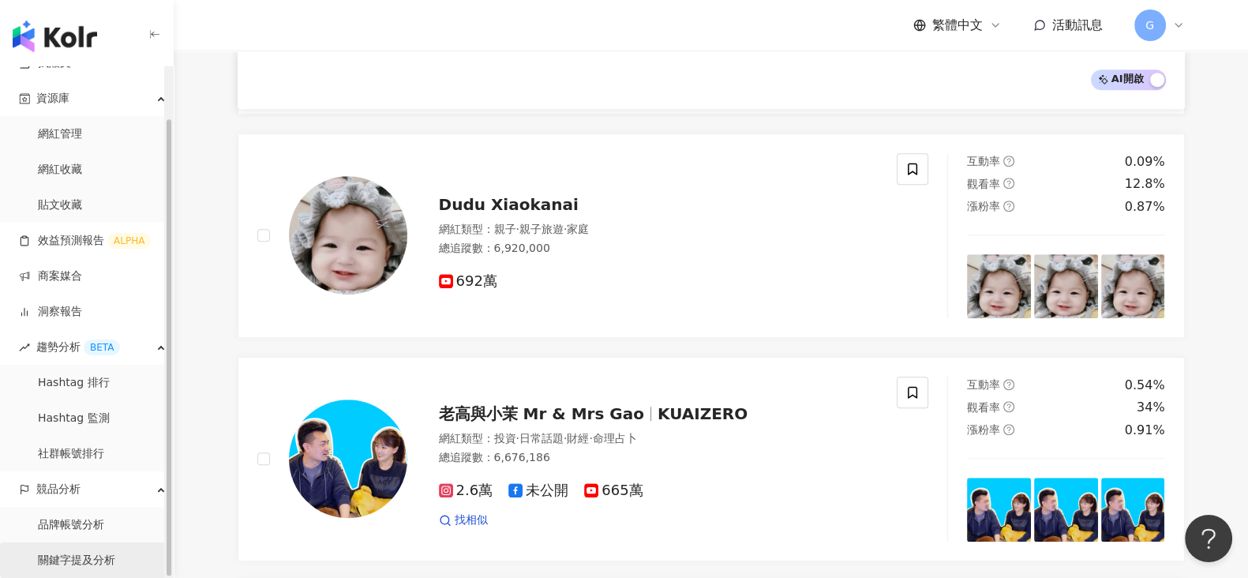
click at [107, 553] on link "關鍵字提及分析" at bounding box center [76, 561] width 77 height 16
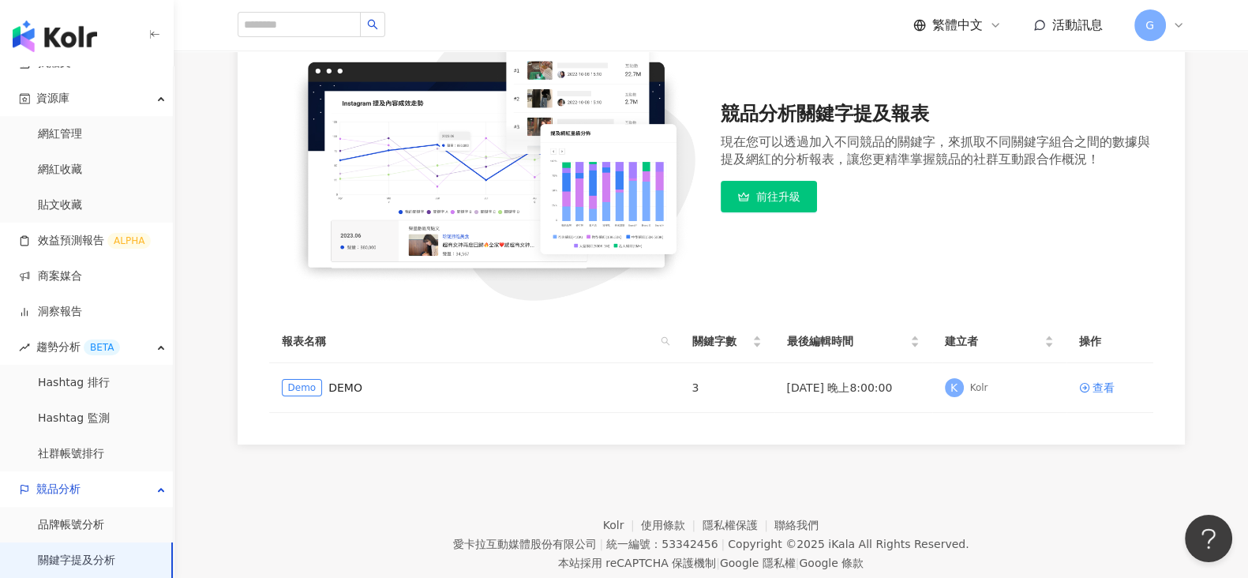
scroll to position [271, 0]
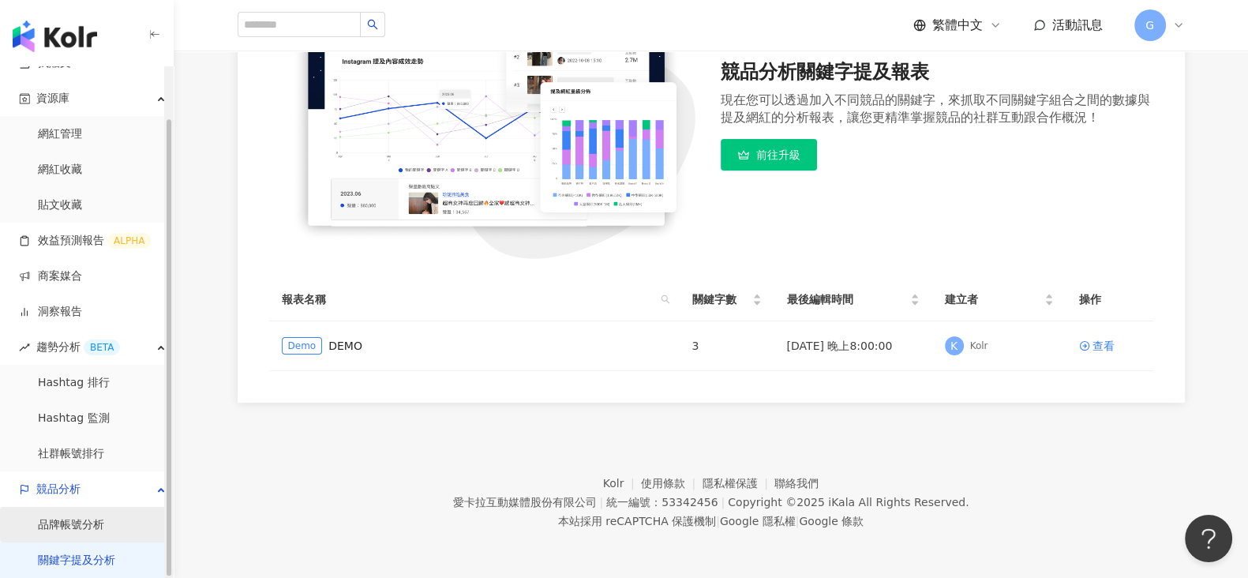
click at [49, 525] on link "品牌帳號分析" at bounding box center [71, 525] width 66 height 16
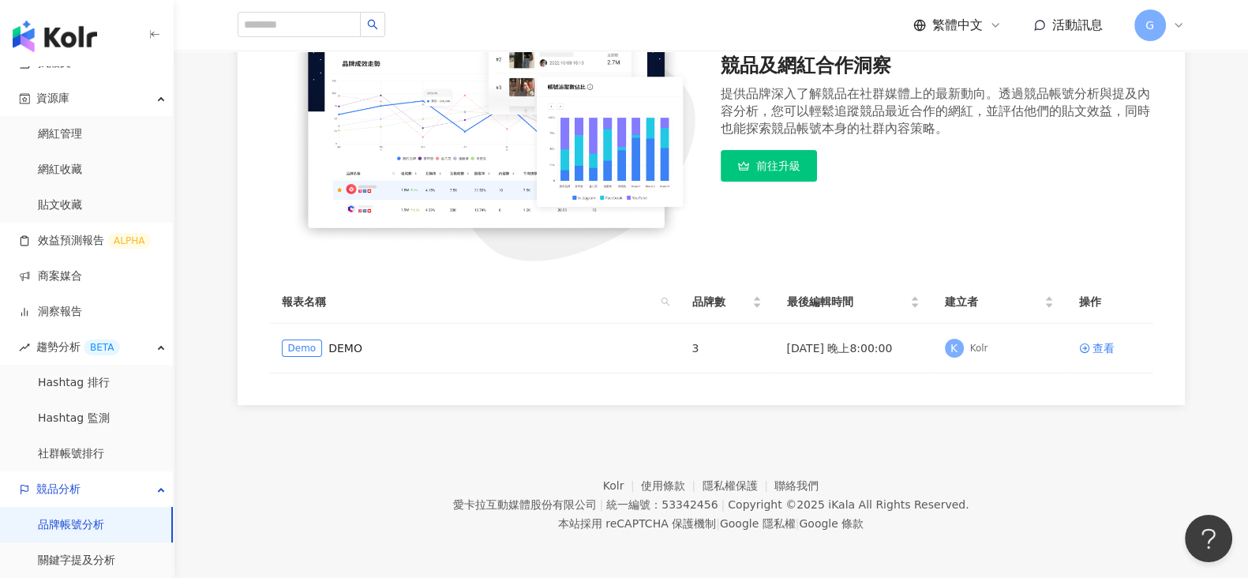
scroll to position [239, 0]
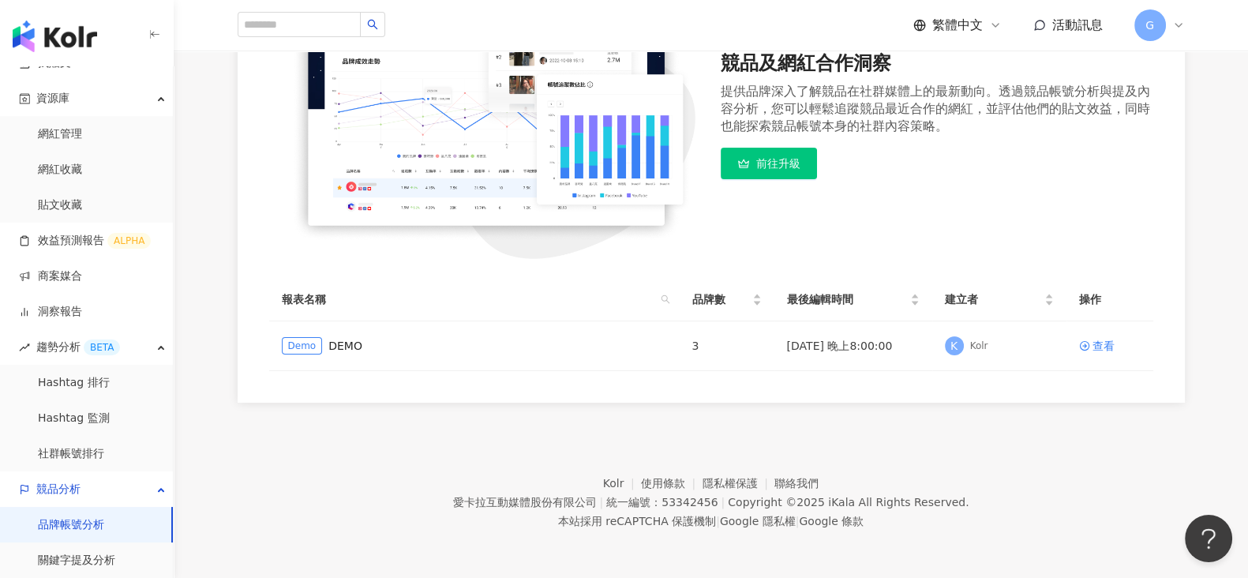
click at [1231, 171] on main "品牌帳號分析 競品及網紅合作洞察 提供品牌深入了解競品在社群媒體上的最新動向。透過競品帳號分析與提及內容分析，您可以輕鬆追蹤競品最近合作的網紅，並評估他們的貼…" at bounding box center [711, 106] width 1075 height 591
click at [1208, 370] on div "競品及網紅合作洞察 提供品牌深入了解競品在社群媒體上的最新動向。透過競品帳號分析與提及內容分析，您可以輕鬆追蹤競品最近合作的網紅，並評估他們的貼文效益，同時也…" at bounding box center [711, 171] width 1011 height 464
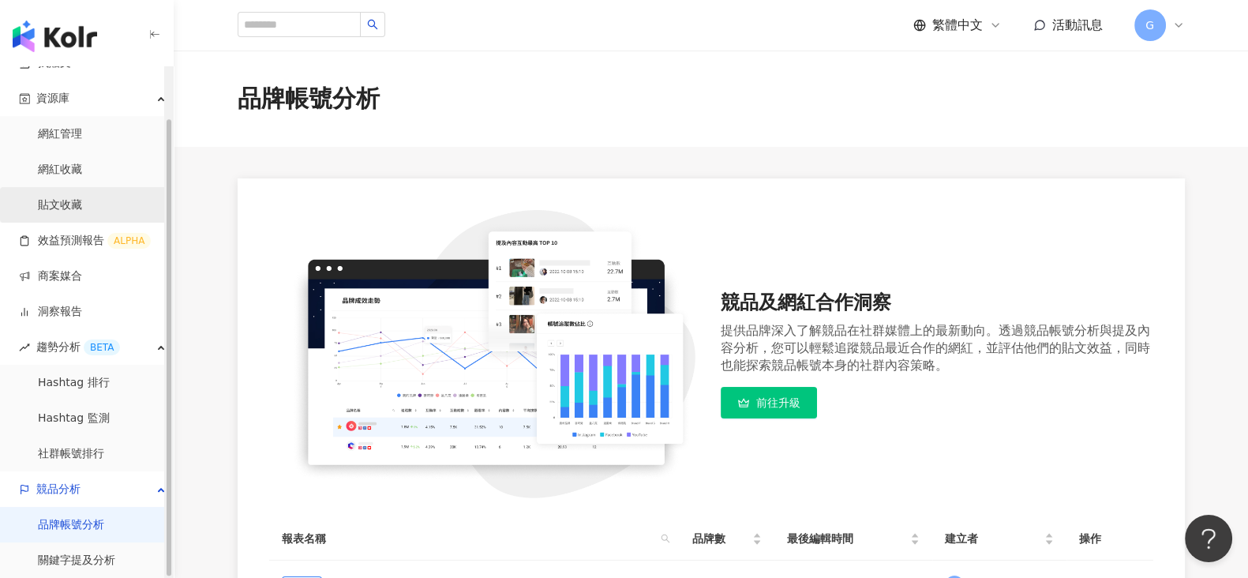
scroll to position [0, 0]
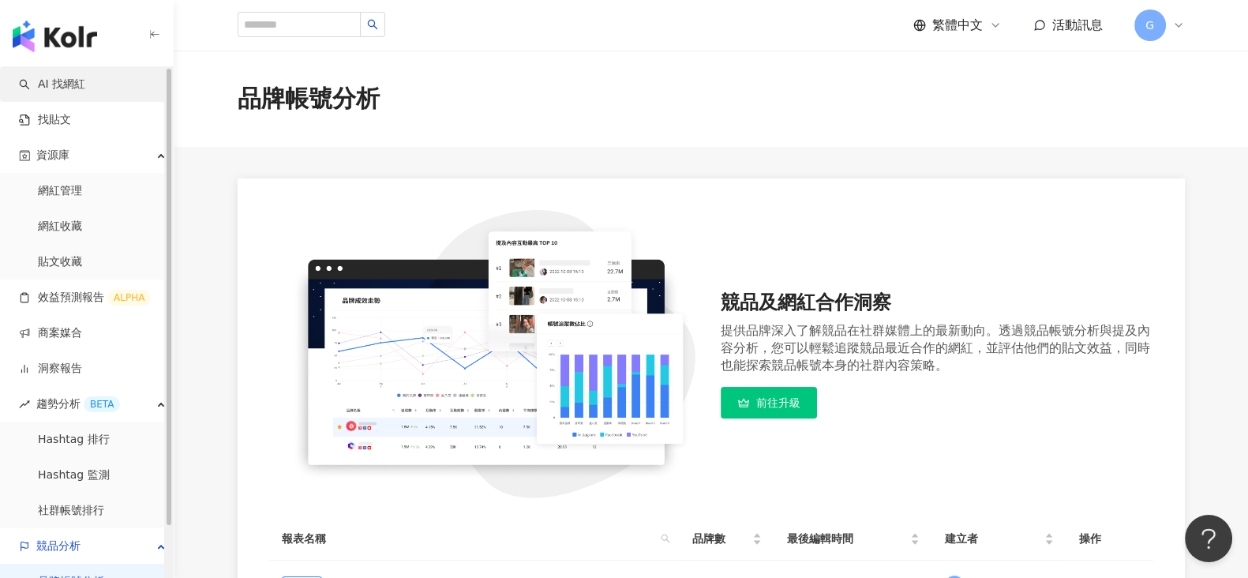
click at [47, 80] on link "AI 找網紅" at bounding box center [52, 85] width 66 height 16
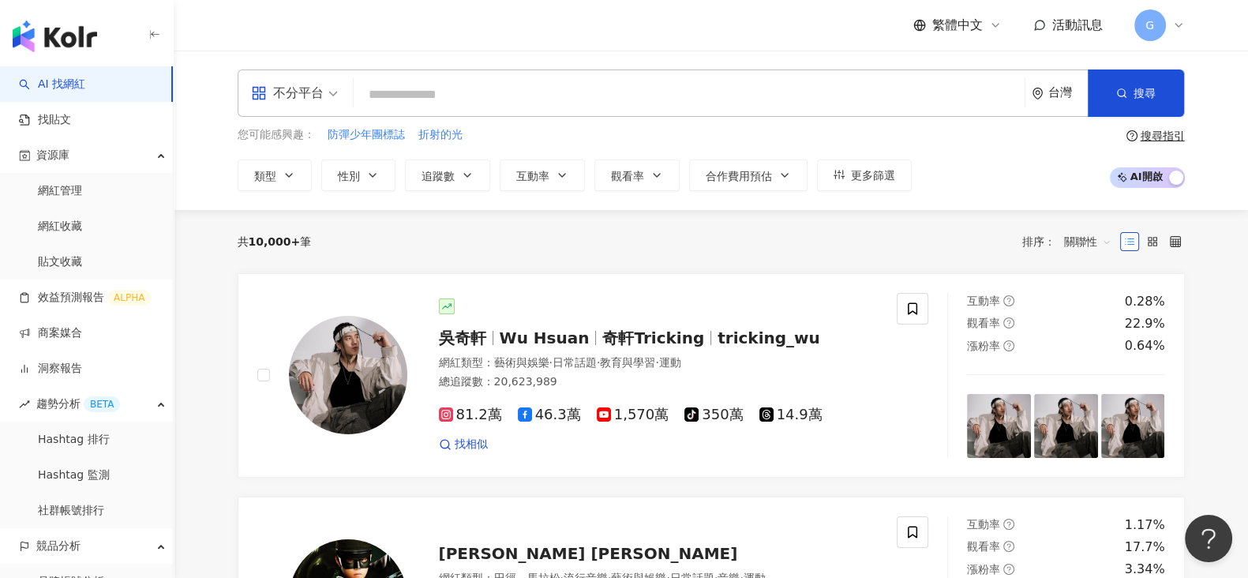
click at [446, 90] on input "search" at bounding box center [689, 95] width 659 height 30
click at [876, 195] on div "不分平台 台灣 搜尋 您可能感興趣： 防彈少年團標誌 折射的光 類型 性別 追蹤數 互動率 觀看率 合作費用預估 更多篩選 搜尋指引 AI 開啟 AI 關閉" at bounding box center [711, 131] width 1075 height 160
click at [875, 179] on span "更多篩選" at bounding box center [873, 175] width 44 height 13
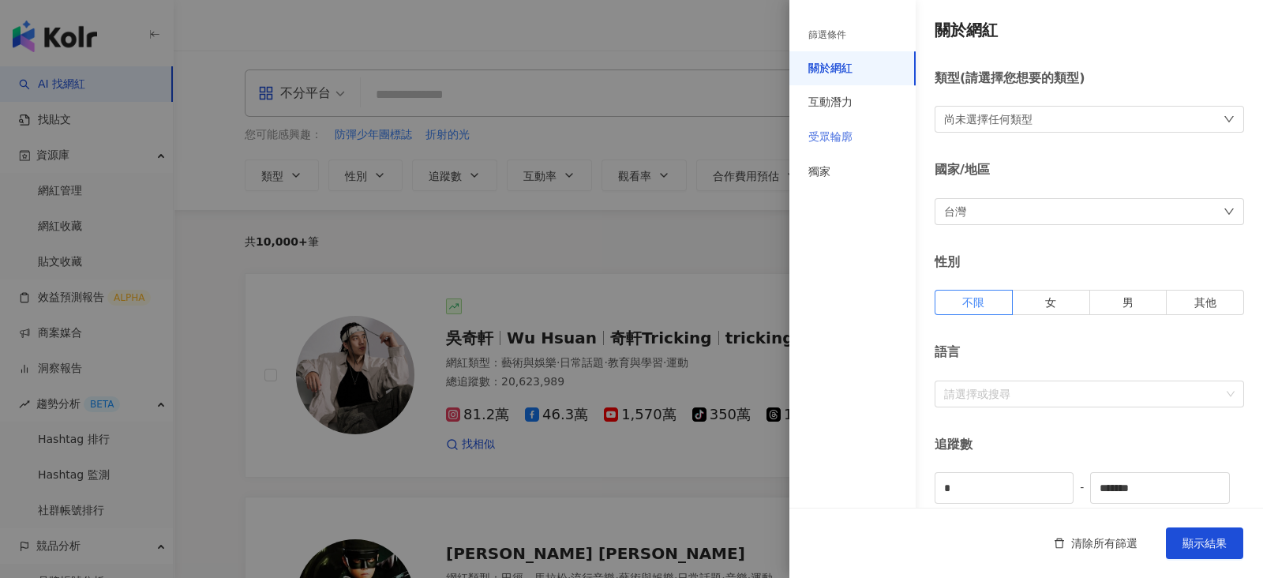
click at [884, 142] on div "受眾輪廓" at bounding box center [853, 137] width 126 height 35
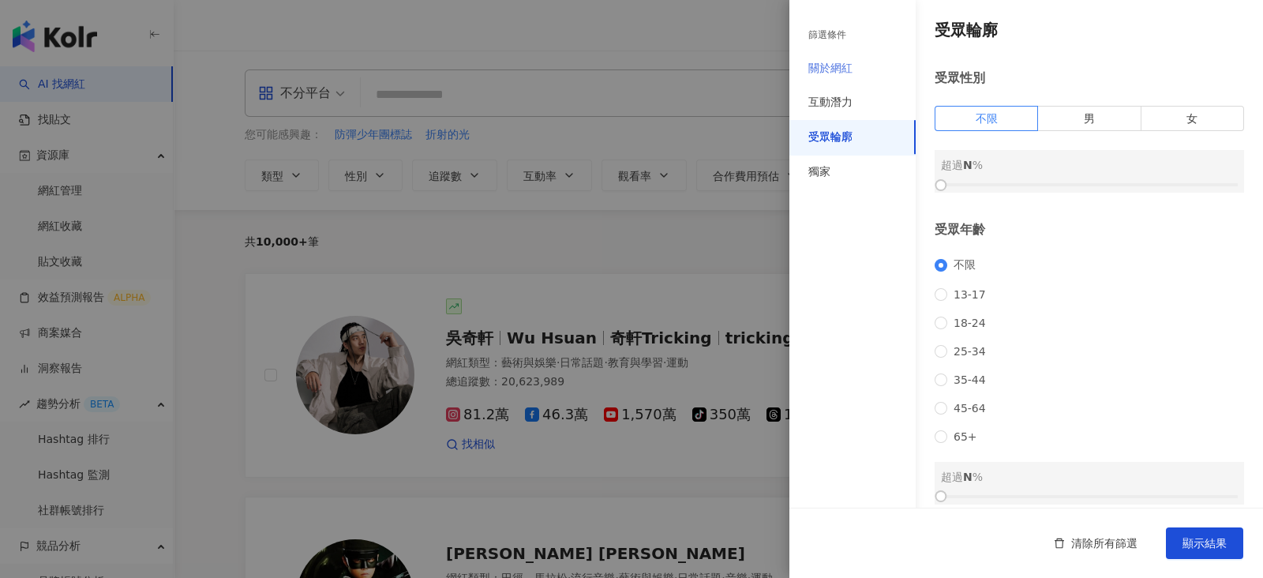
click at [843, 80] on div "關於網紅" at bounding box center [853, 68] width 126 height 35
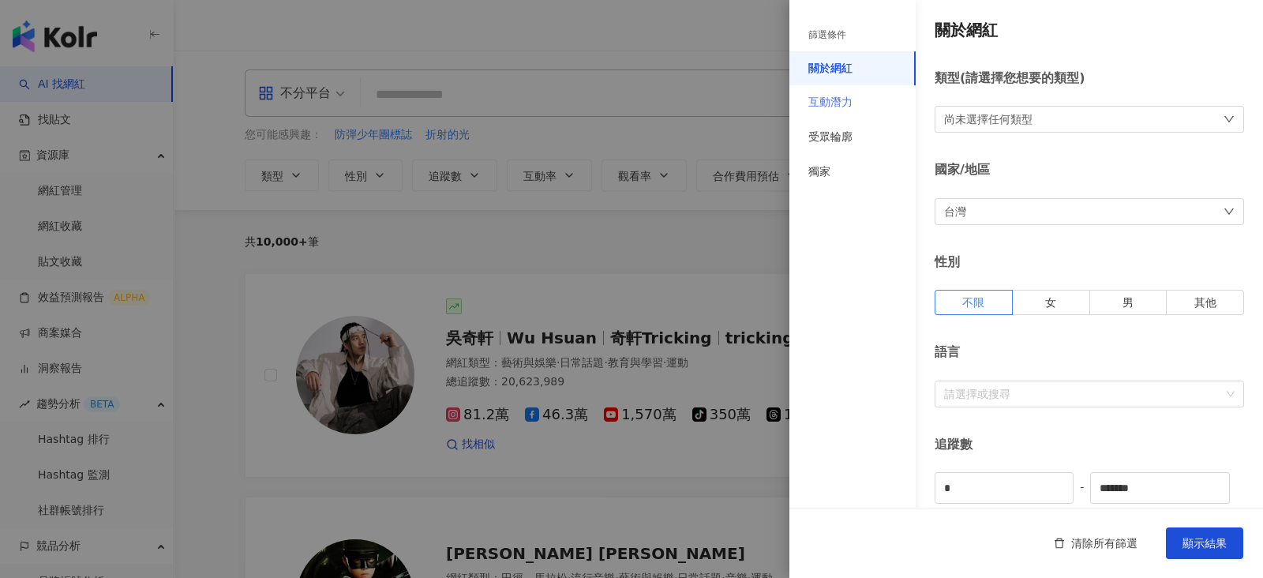
click at [849, 91] on div "互動潛力" at bounding box center [853, 102] width 126 height 35
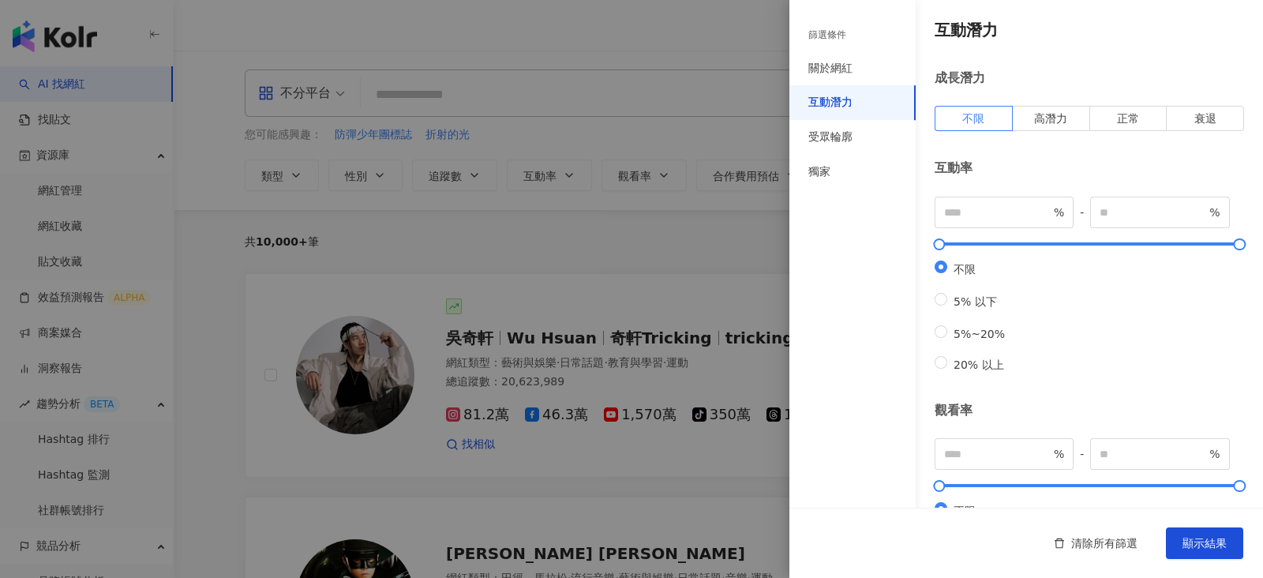
click at [608, 74] on div at bounding box center [631, 289] width 1263 height 578
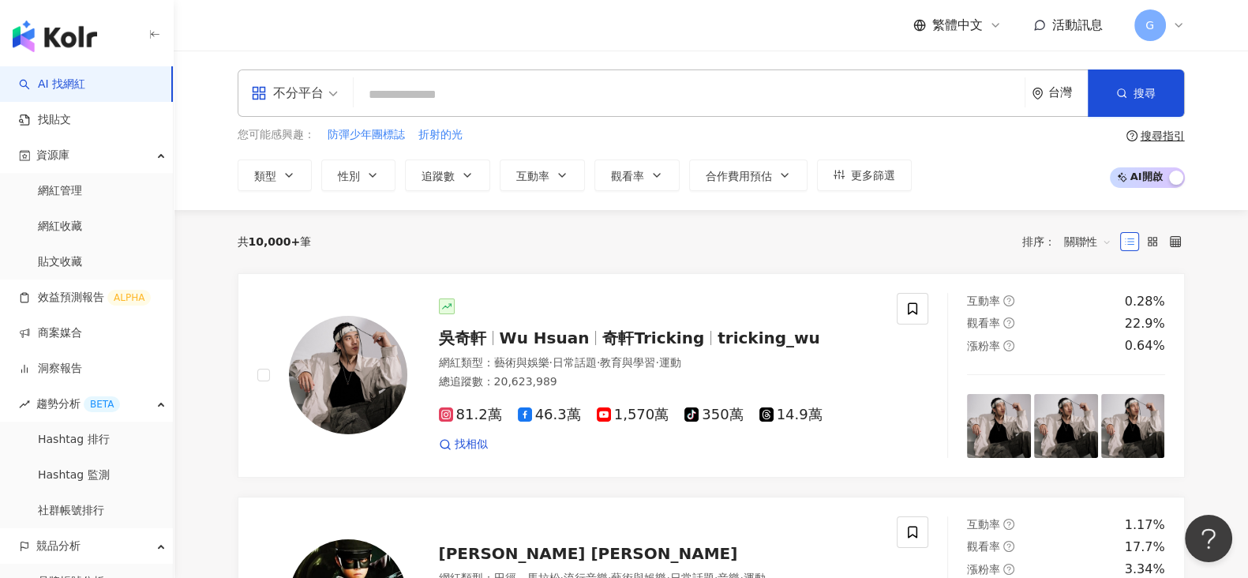
click at [507, 77] on div "不分平台 台灣 搜尋" at bounding box center [712, 92] width 948 height 47
click at [501, 84] on input "search" at bounding box center [689, 95] width 659 height 30
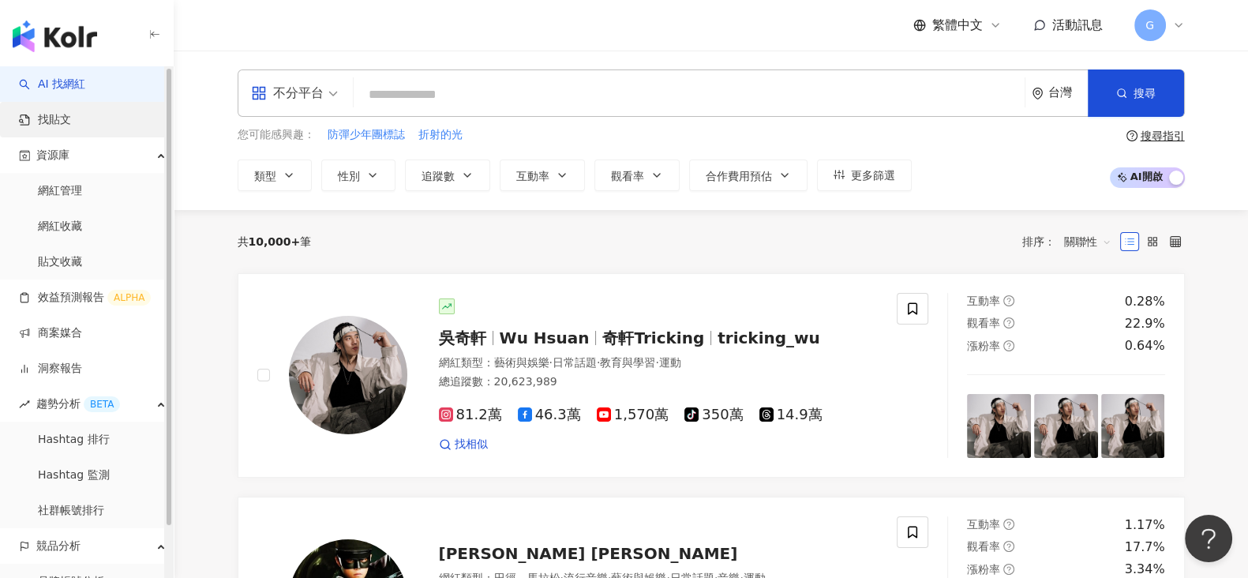
click at [71, 112] on link "找貼文" at bounding box center [45, 120] width 52 height 16
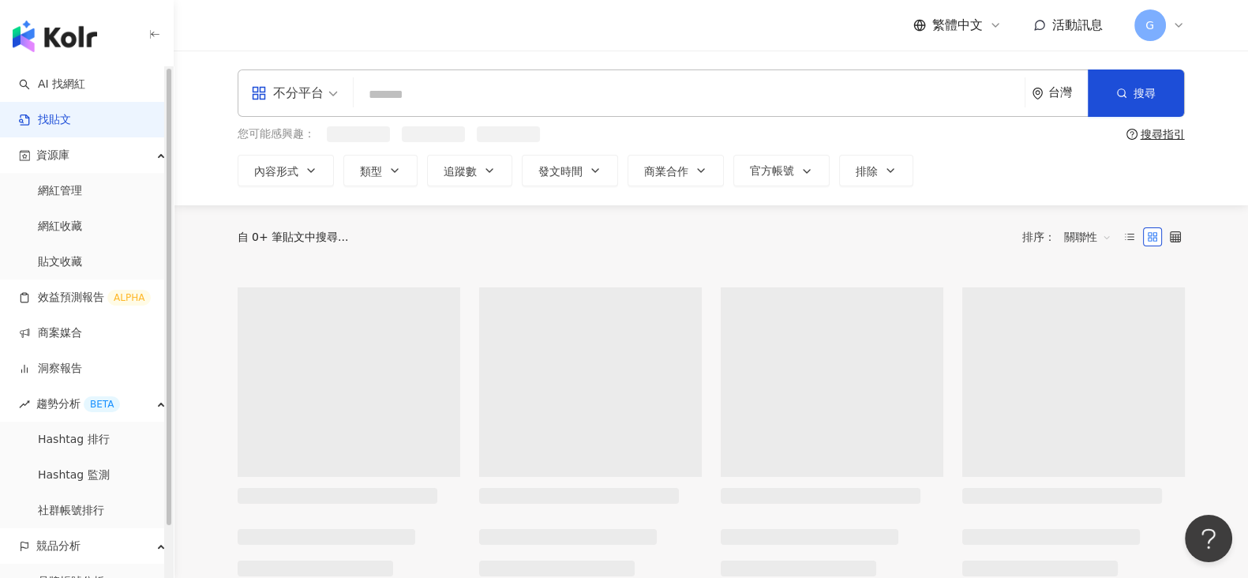
click at [389, 84] on input "search" at bounding box center [689, 94] width 659 height 34
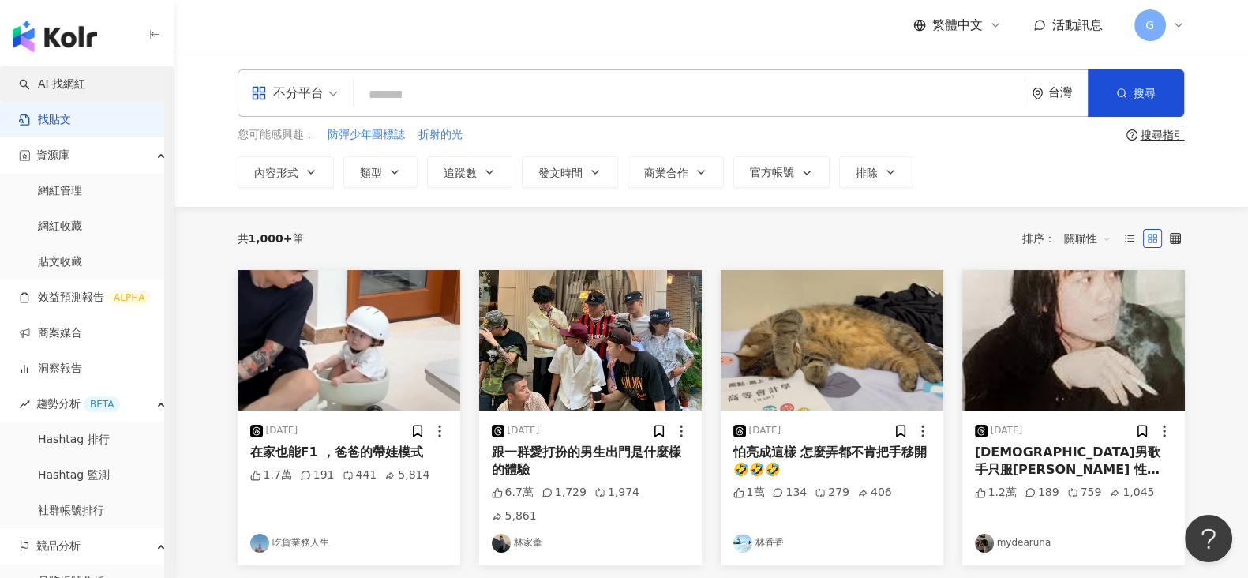
click at [85, 85] on link "AI 找網紅" at bounding box center [52, 85] width 66 height 16
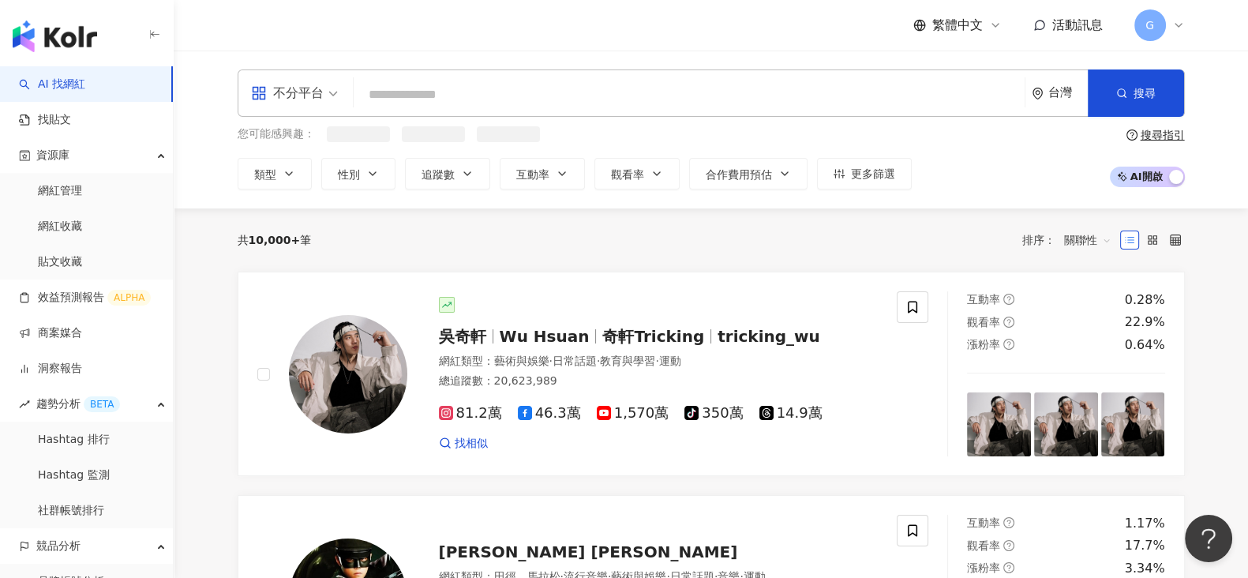
click at [438, 85] on input "search" at bounding box center [689, 95] width 659 height 30
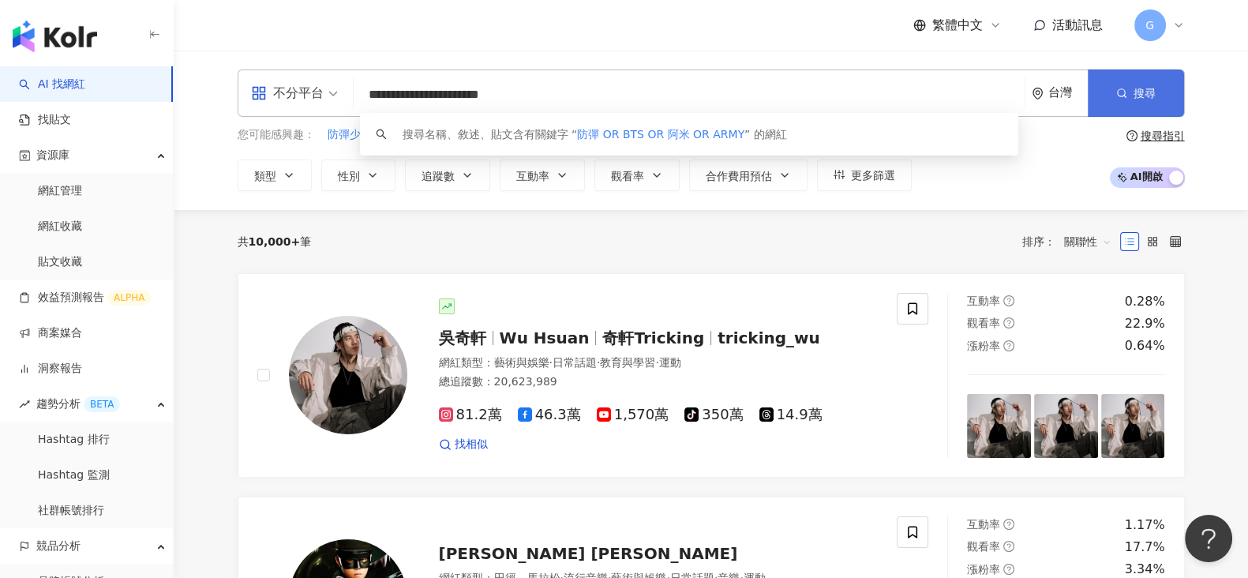
type input "**********"
click at [1103, 97] on button "搜尋" at bounding box center [1136, 92] width 96 height 47
